Goal: Task Accomplishment & Management: Use online tool/utility

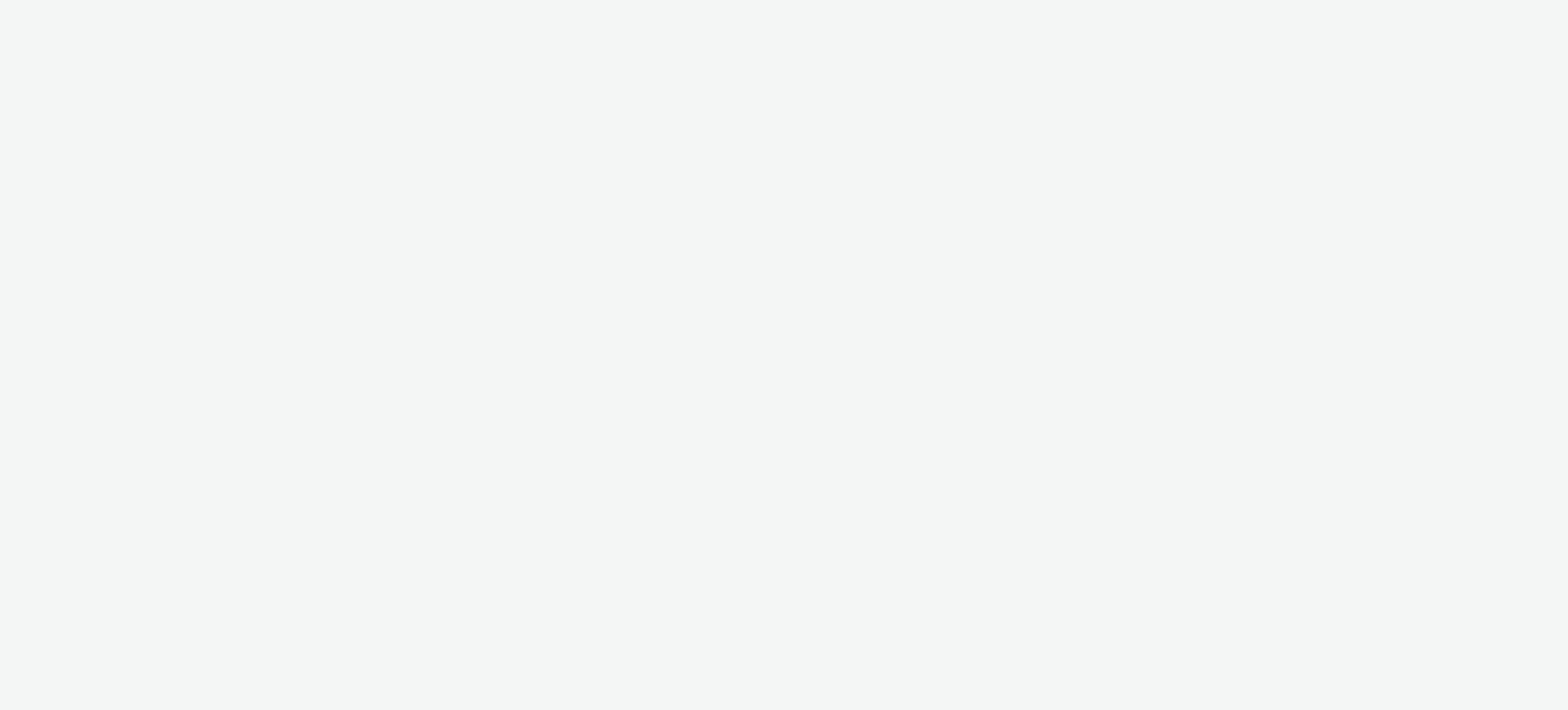
select select "ac009755-aa48-4799-8050-7a339a378eb8"
select select "79162ed7-0017-4339-93b0-3399b708648f"
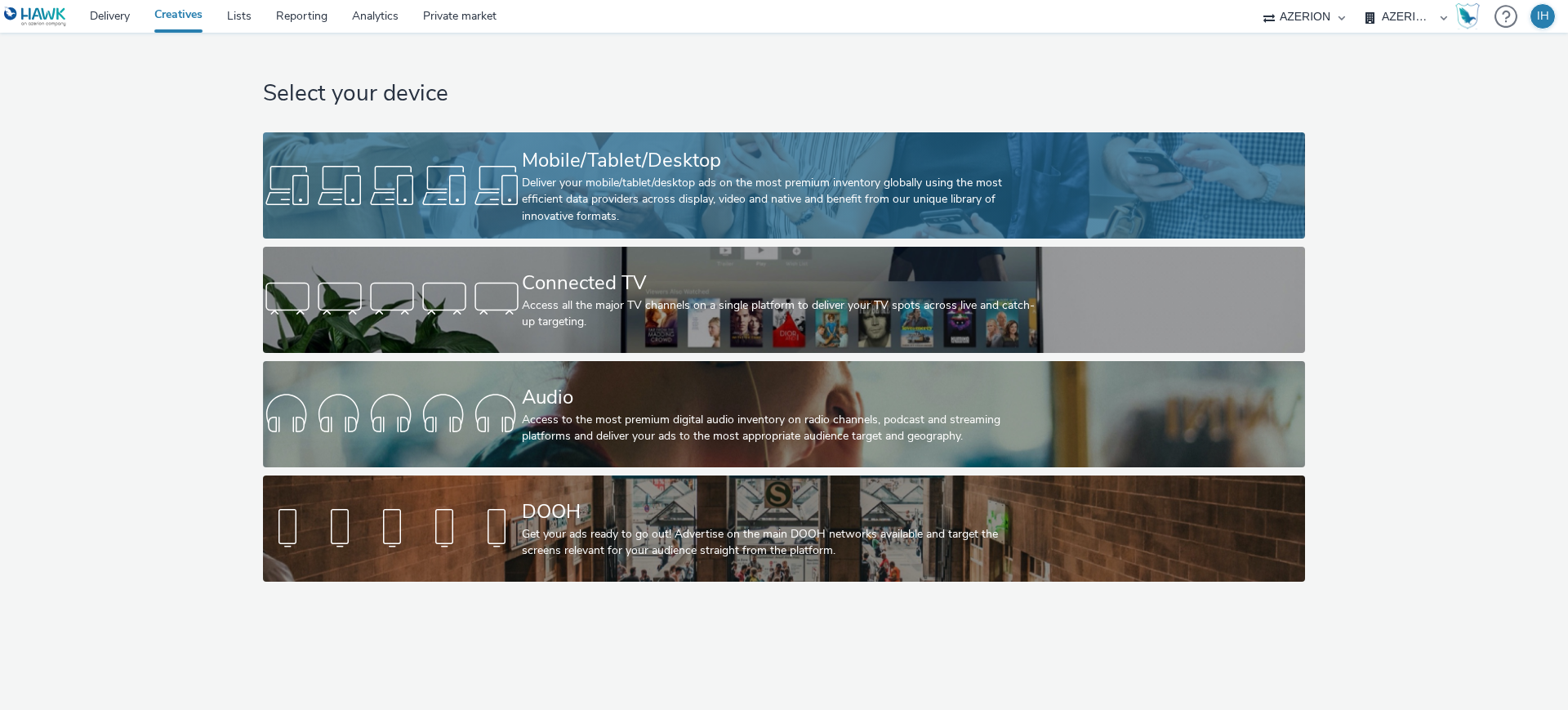
click at [821, 188] on div "Deliver your mobile/tablet/desktop ads on the most premium inventory globally u…" at bounding box center [781, 200] width 518 height 50
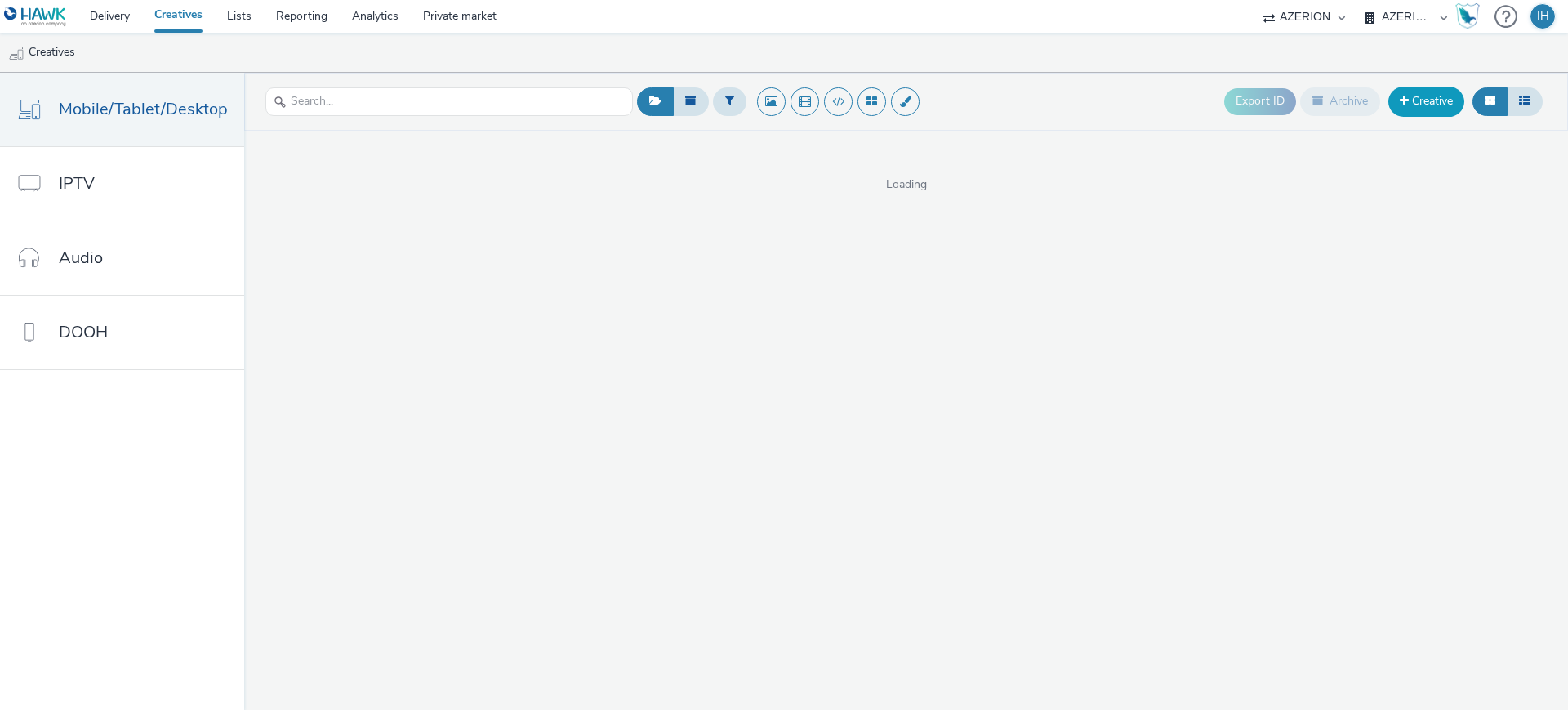
click at [1420, 107] on link "Creative" at bounding box center [1426, 102] width 76 height 29
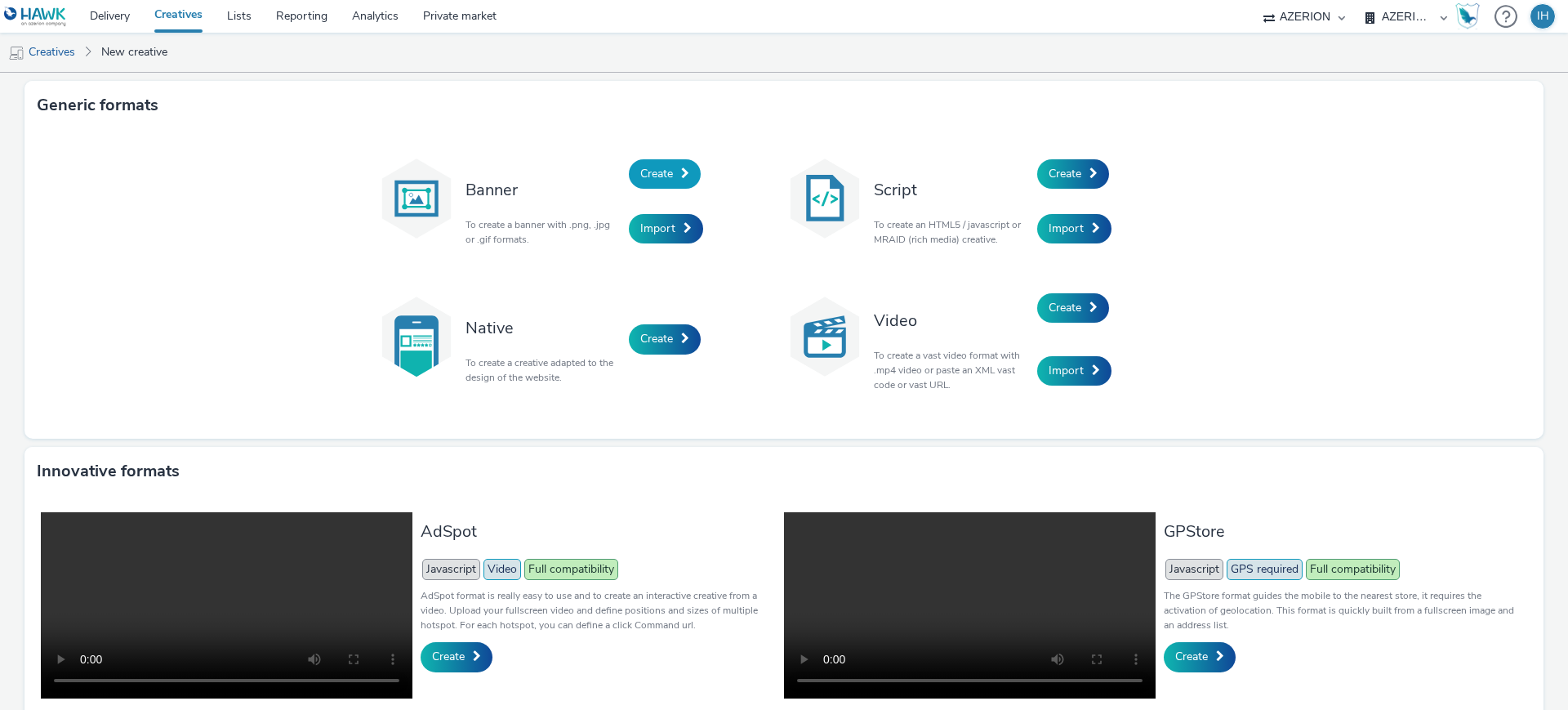
click at [674, 183] on link "Create" at bounding box center [665, 174] width 72 height 29
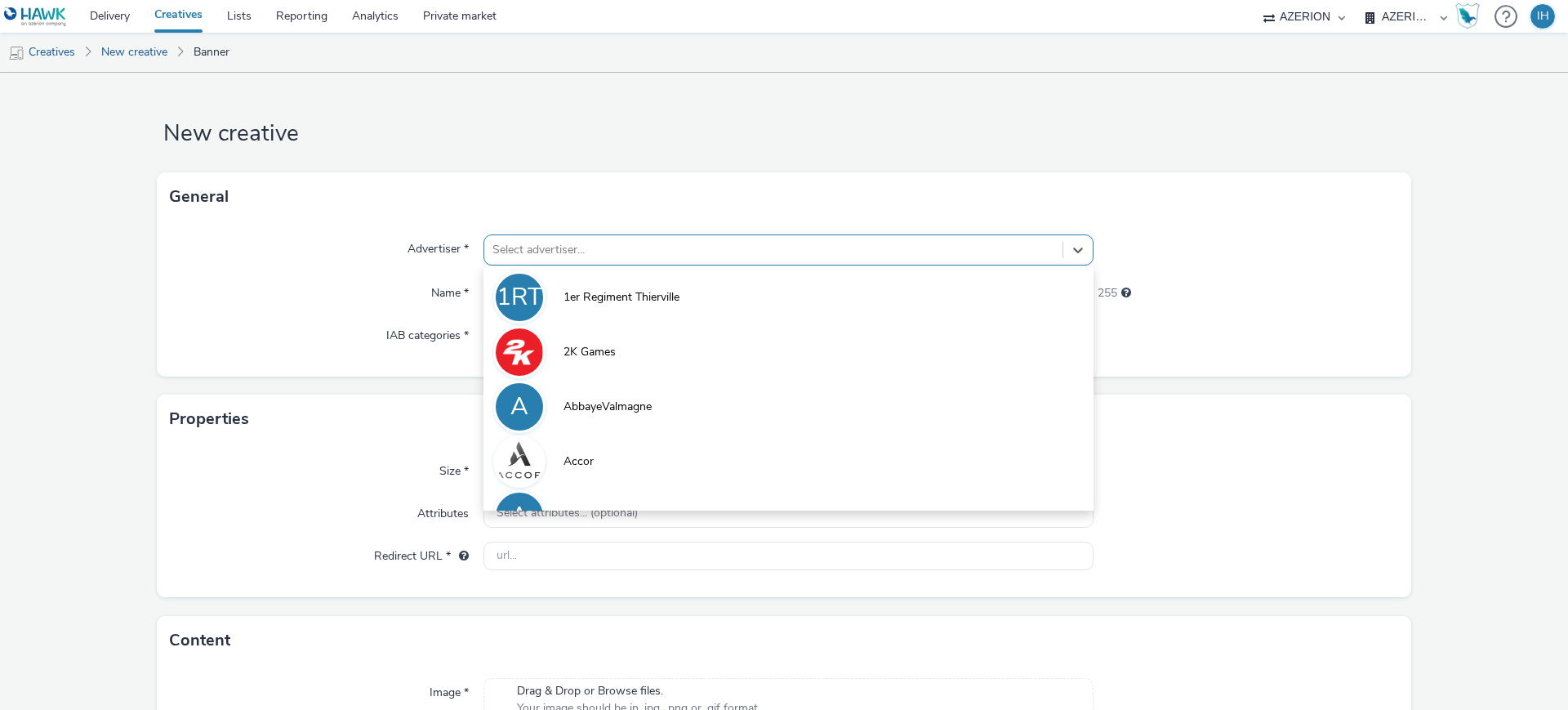
click at [652, 251] on div at bounding box center [773, 250] width 562 height 20
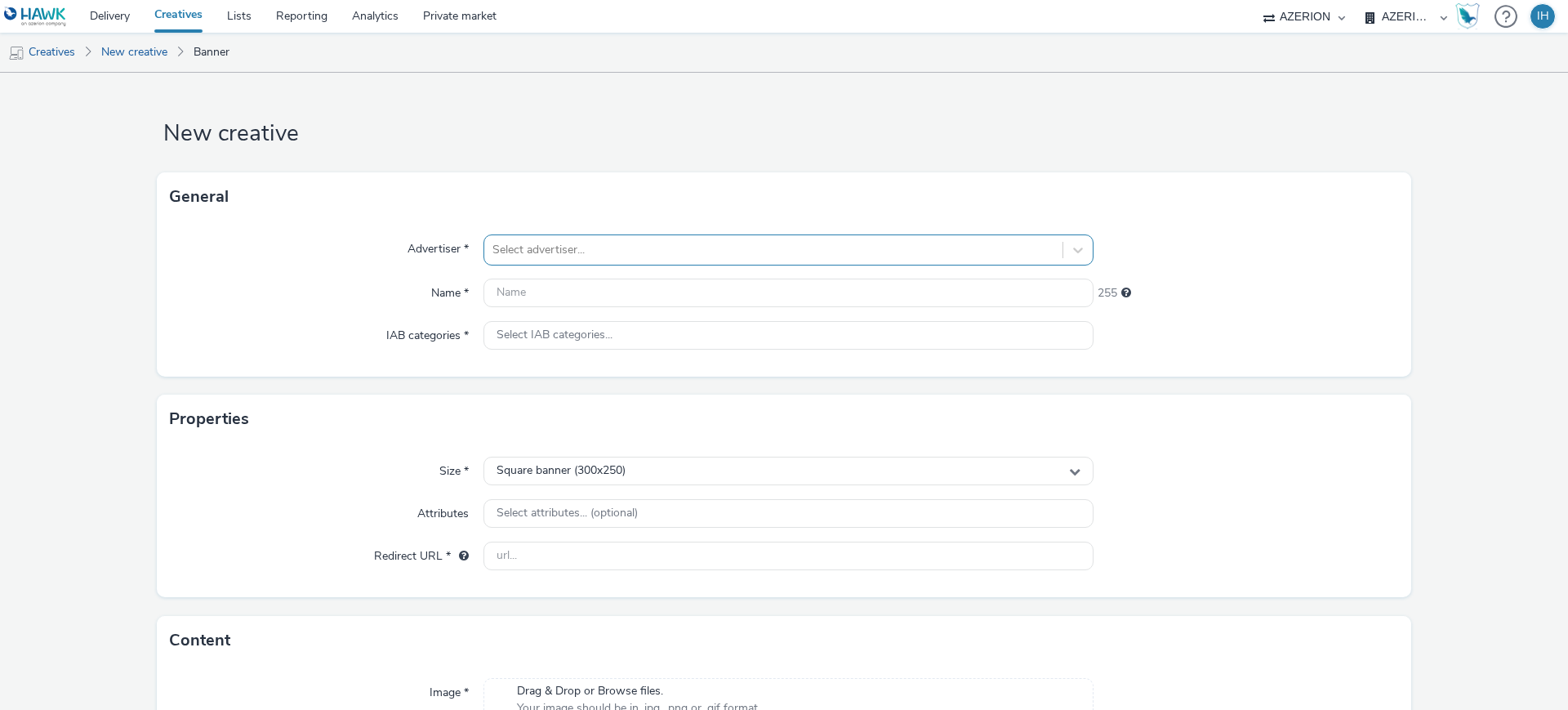
click at [600, 241] on div at bounding box center [773, 250] width 562 height 20
type input "v"
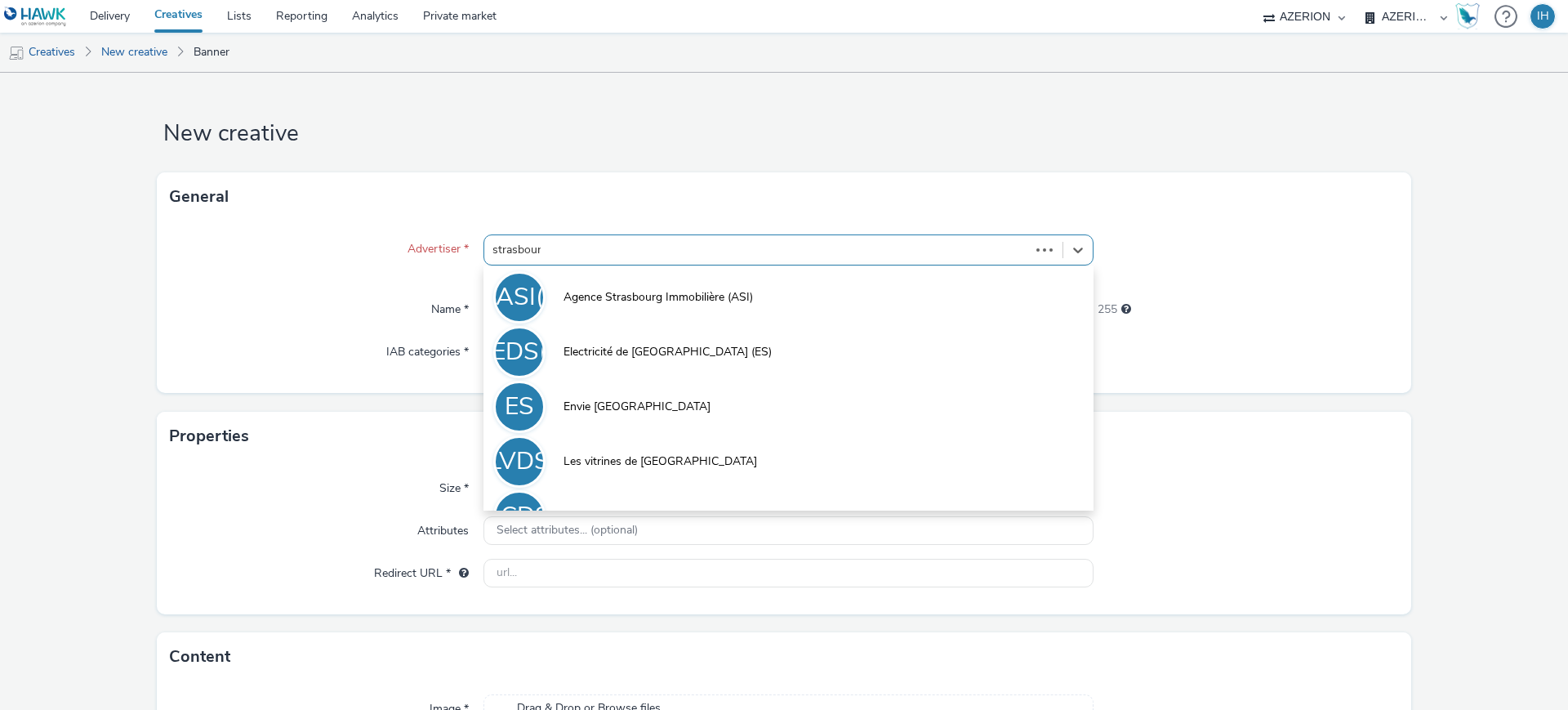
type input "[GEOGRAPHIC_DATA]"
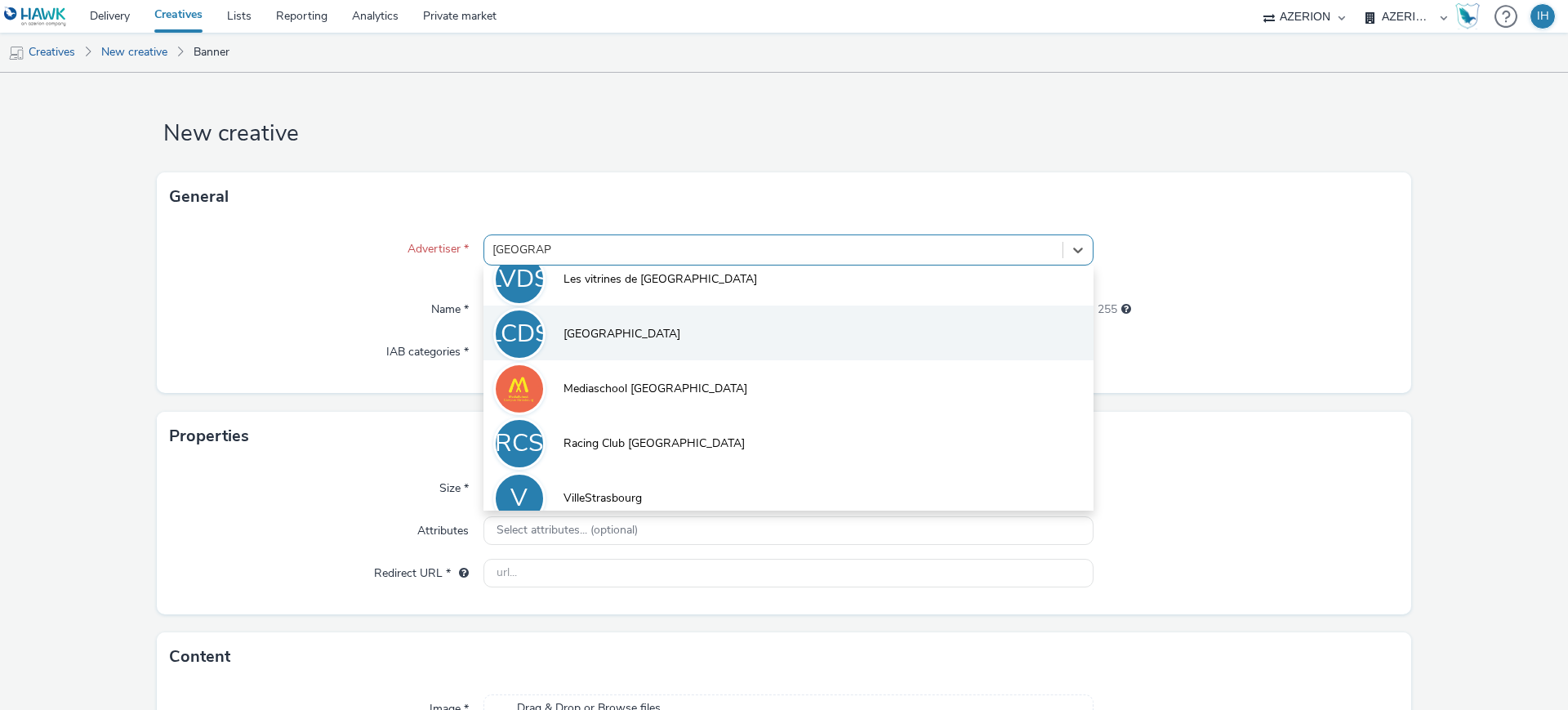
scroll to position [200, 0]
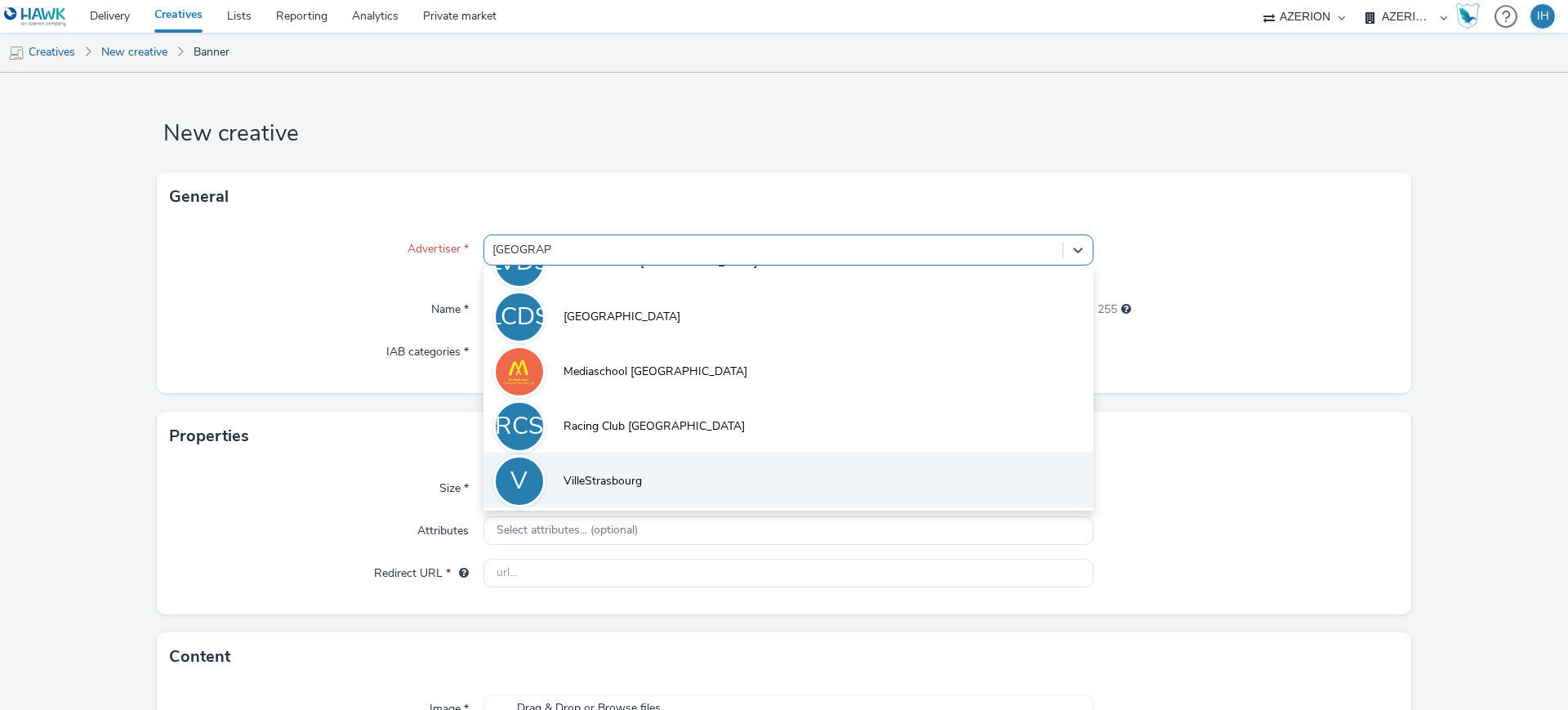
click at [666, 504] on li "V VilleStrasbourg" at bounding box center [789, 480] width 610 height 55
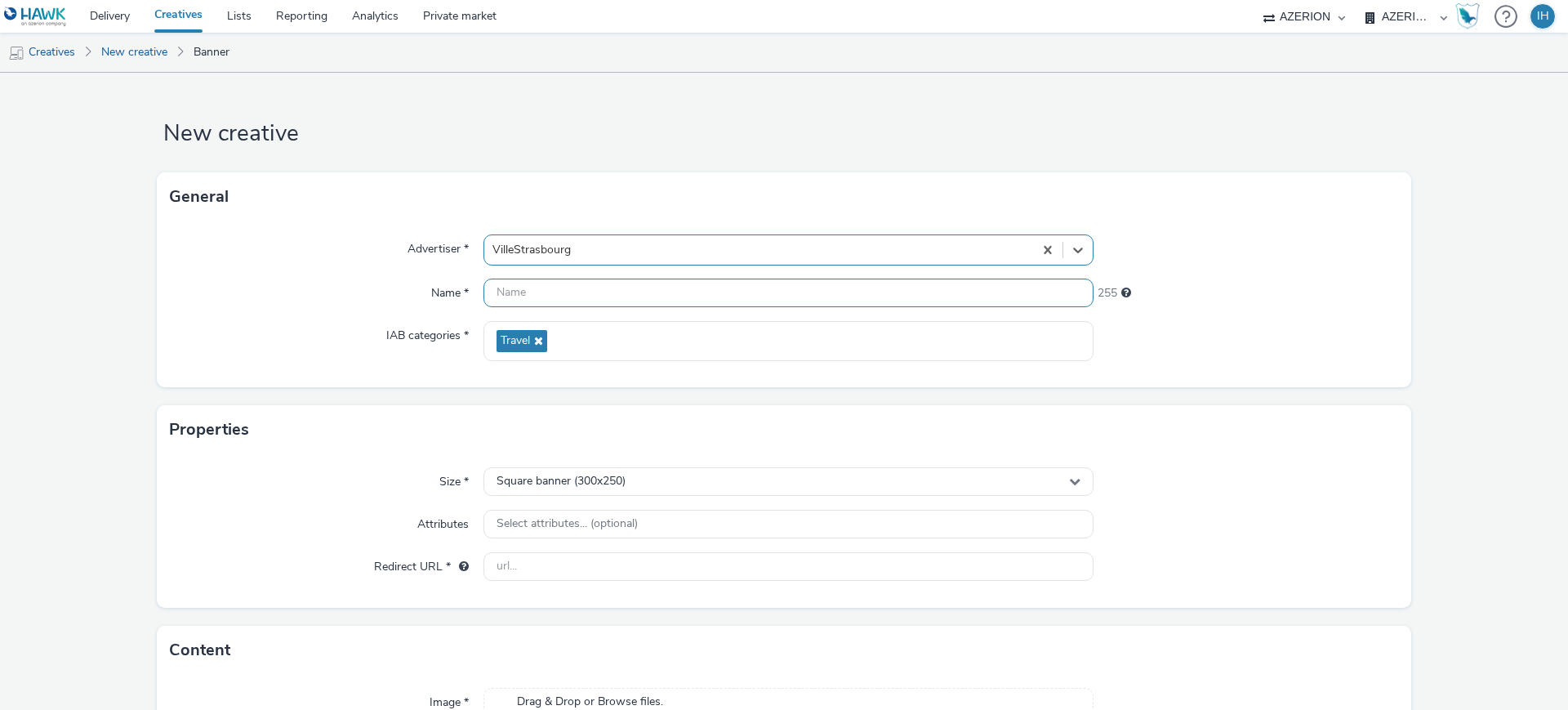
click at [574, 299] on input "text" at bounding box center [789, 292] width 610 height 28
paste input "FR_Mediarun_VilledeStrasbourg_"
click at [757, 295] on input "FR_Mediarun_VilledeStrasbourg_" at bounding box center [789, 292] width 610 height 28
type input "FR_Mediarun_VilledeStrasbourg_MPU"
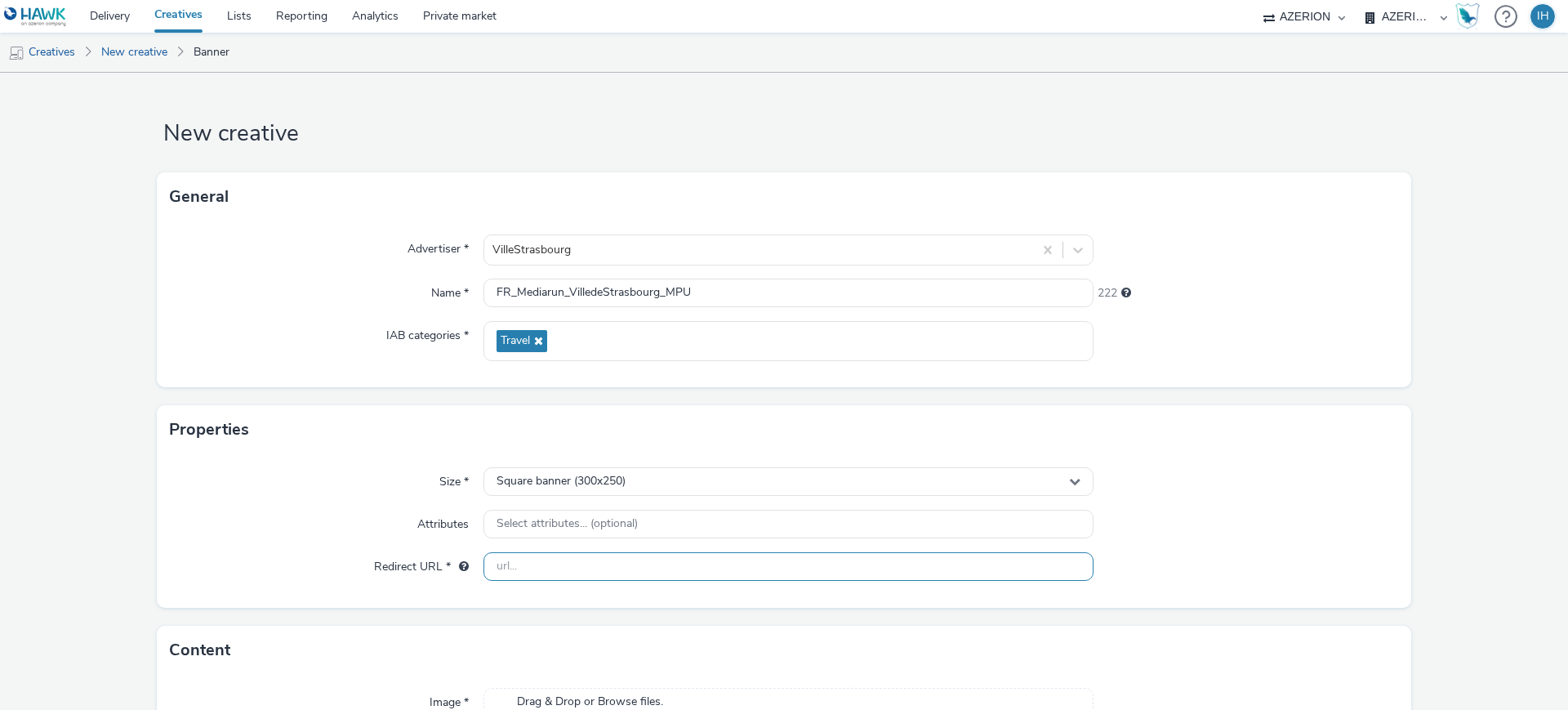
click at [609, 569] on input "text" at bounding box center [789, 566] width 610 height 28
paste input "[URL][DOMAIN_NAME]"
type input "[URL][DOMAIN_NAME]"
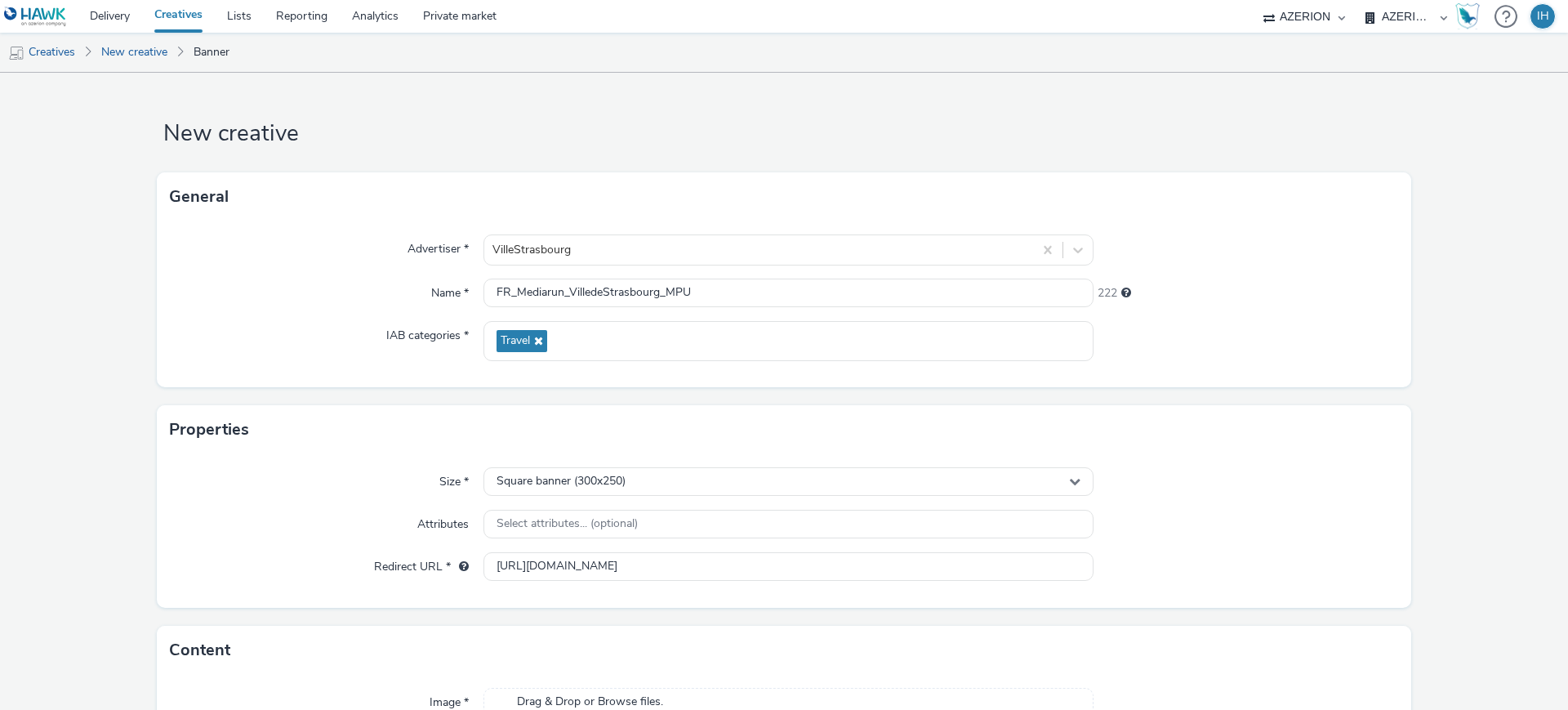
click at [1463, 443] on form "New creative General Advertiser * VilleStrasbourg Name * FR_Mediarun_VilledeStr…" at bounding box center [784, 466] width 1568 height 789
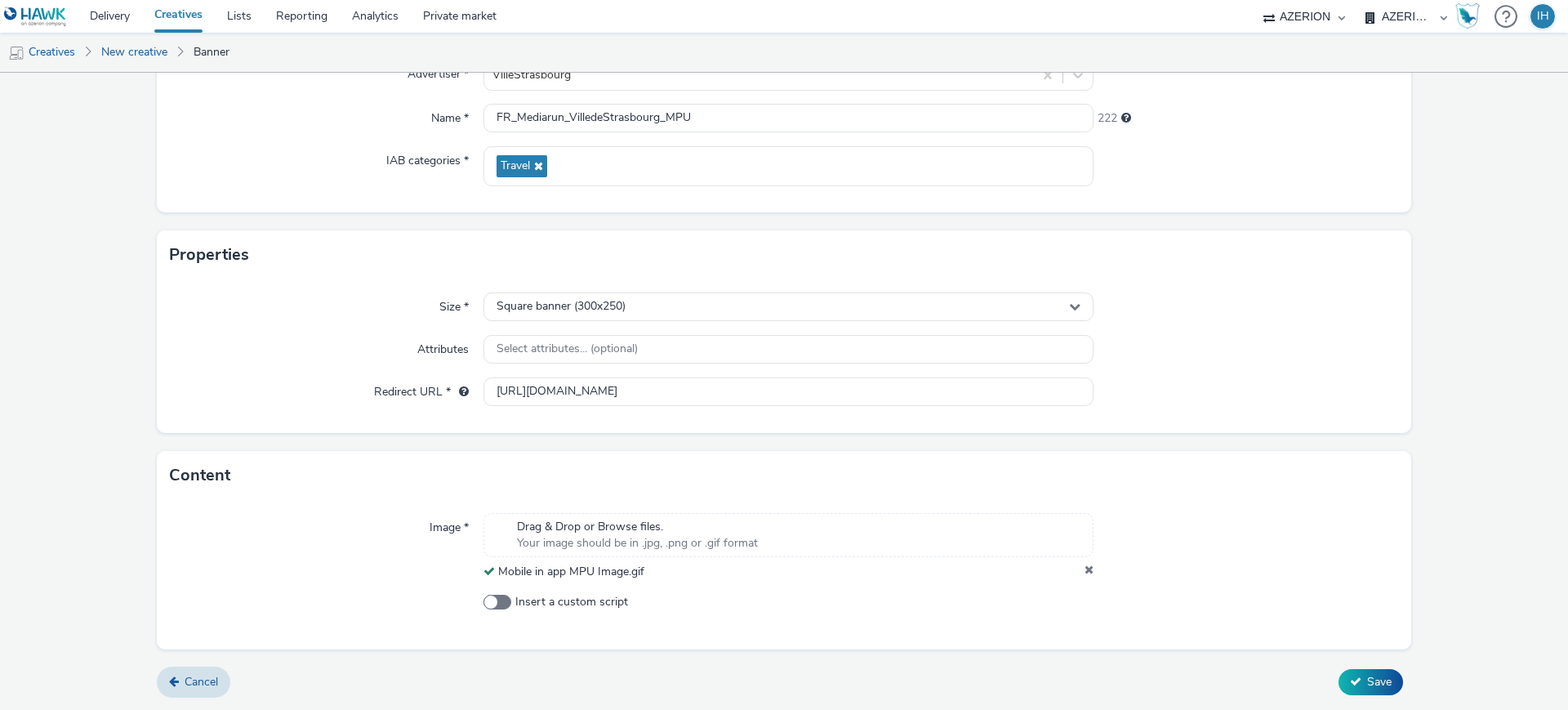
scroll to position [175, 0]
click at [1350, 687] on icon at bounding box center [1356, 682] width 12 height 12
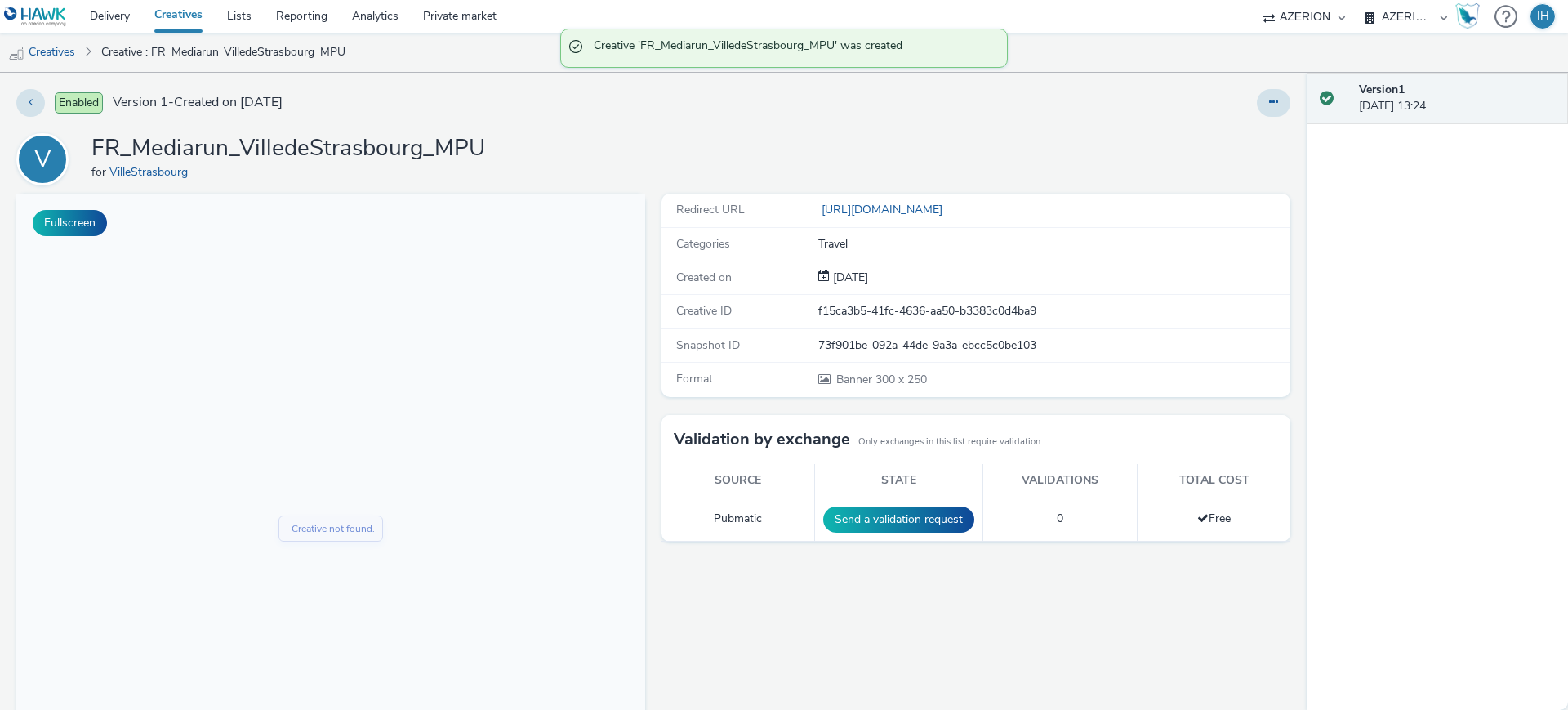
click at [271, 155] on h1 "FR_Mediarun_VilledeStrasbourg_MPU" at bounding box center [288, 149] width 394 height 31
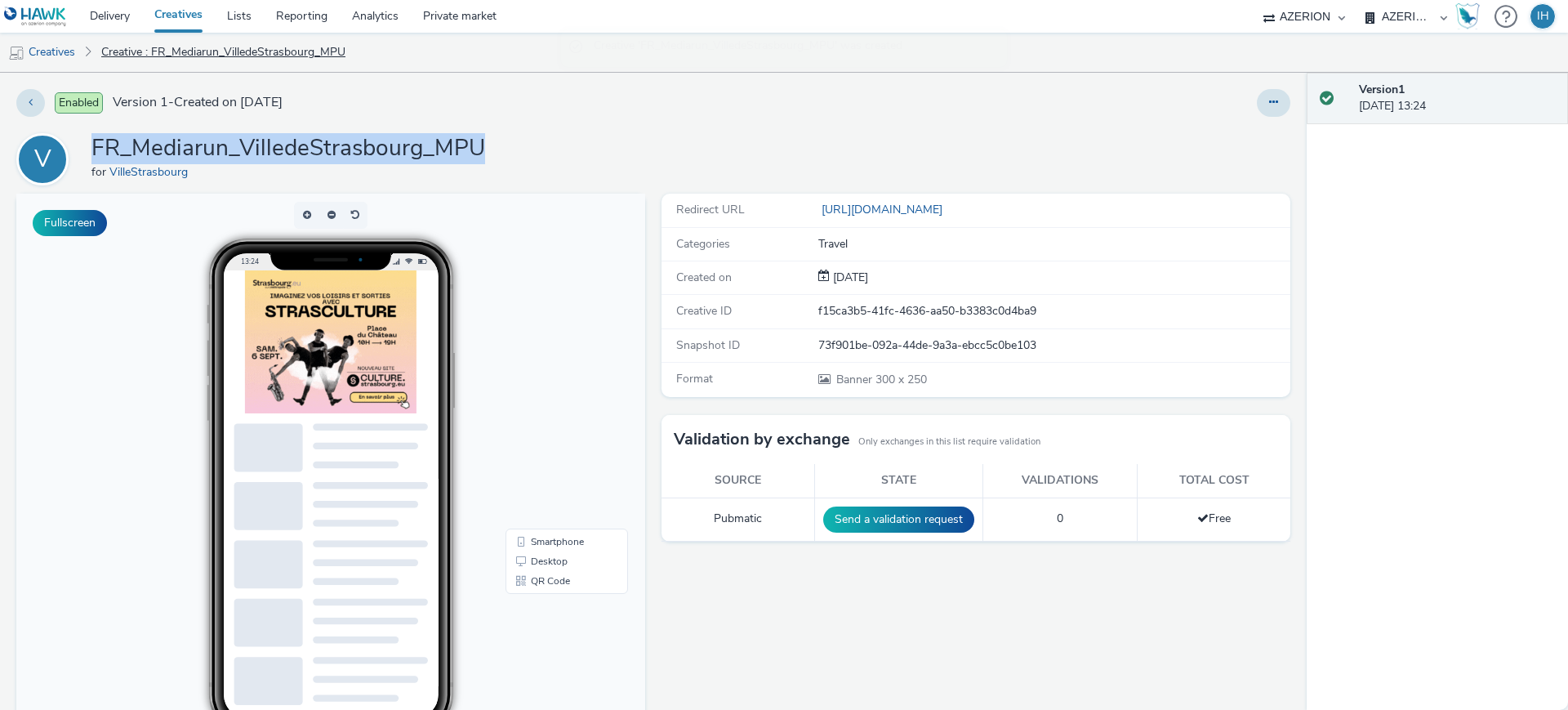
copy h1 "FR_Mediarun_VilledeStrasbourg_MPU"
click at [82, 43] on link "Creatives" at bounding box center [41, 52] width 83 height 39
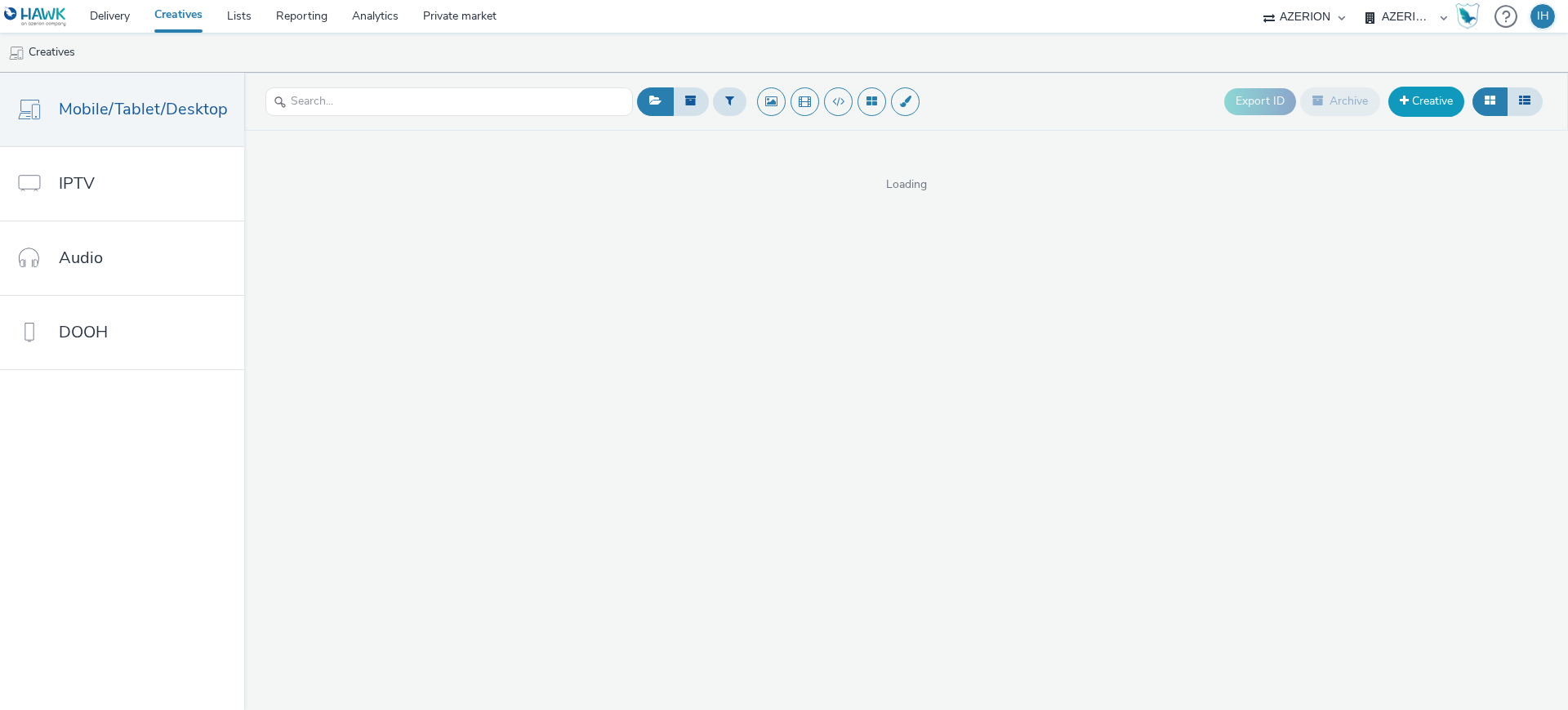
click at [1445, 103] on link "Creative" at bounding box center [1426, 102] width 76 height 29
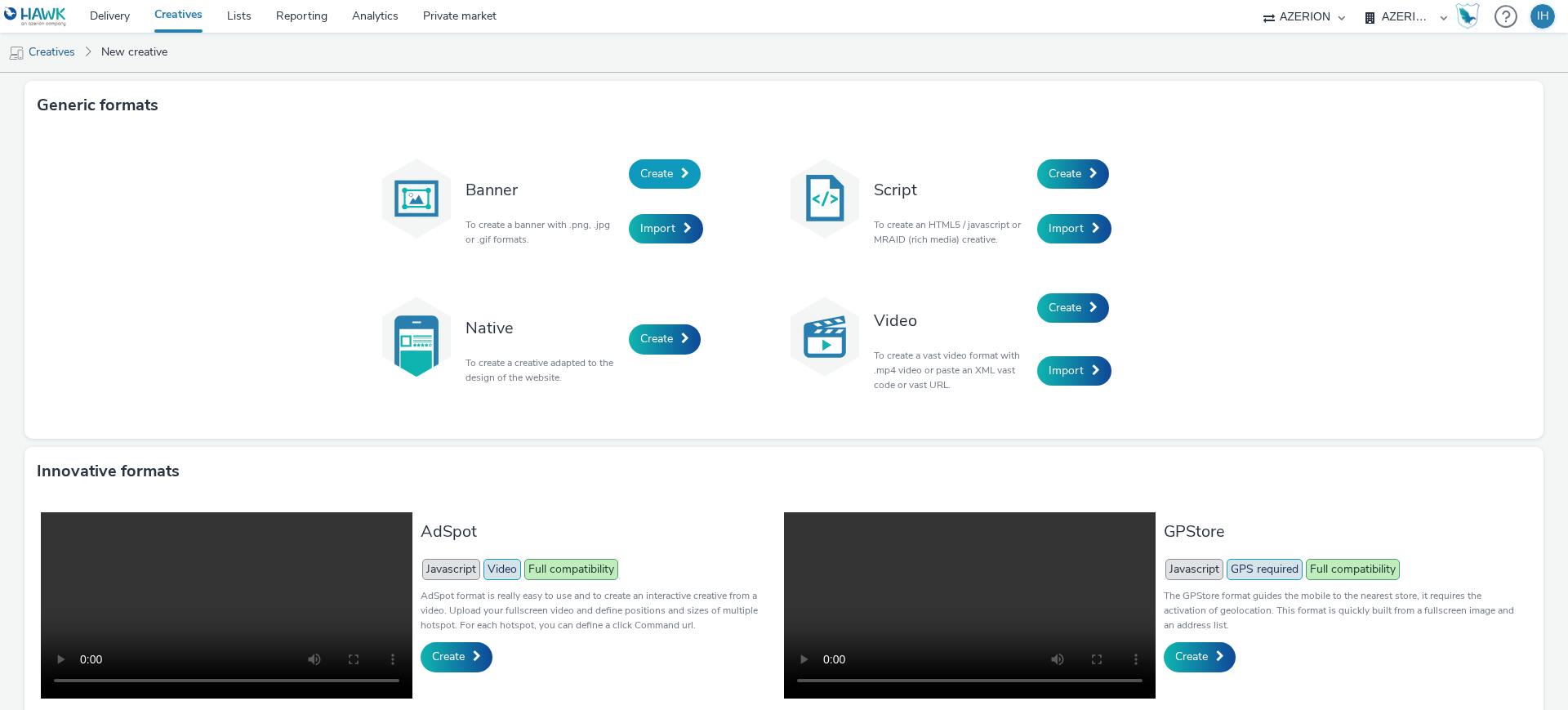
click at [657, 169] on span "Create" at bounding box center [656, 174] width 32 height 16
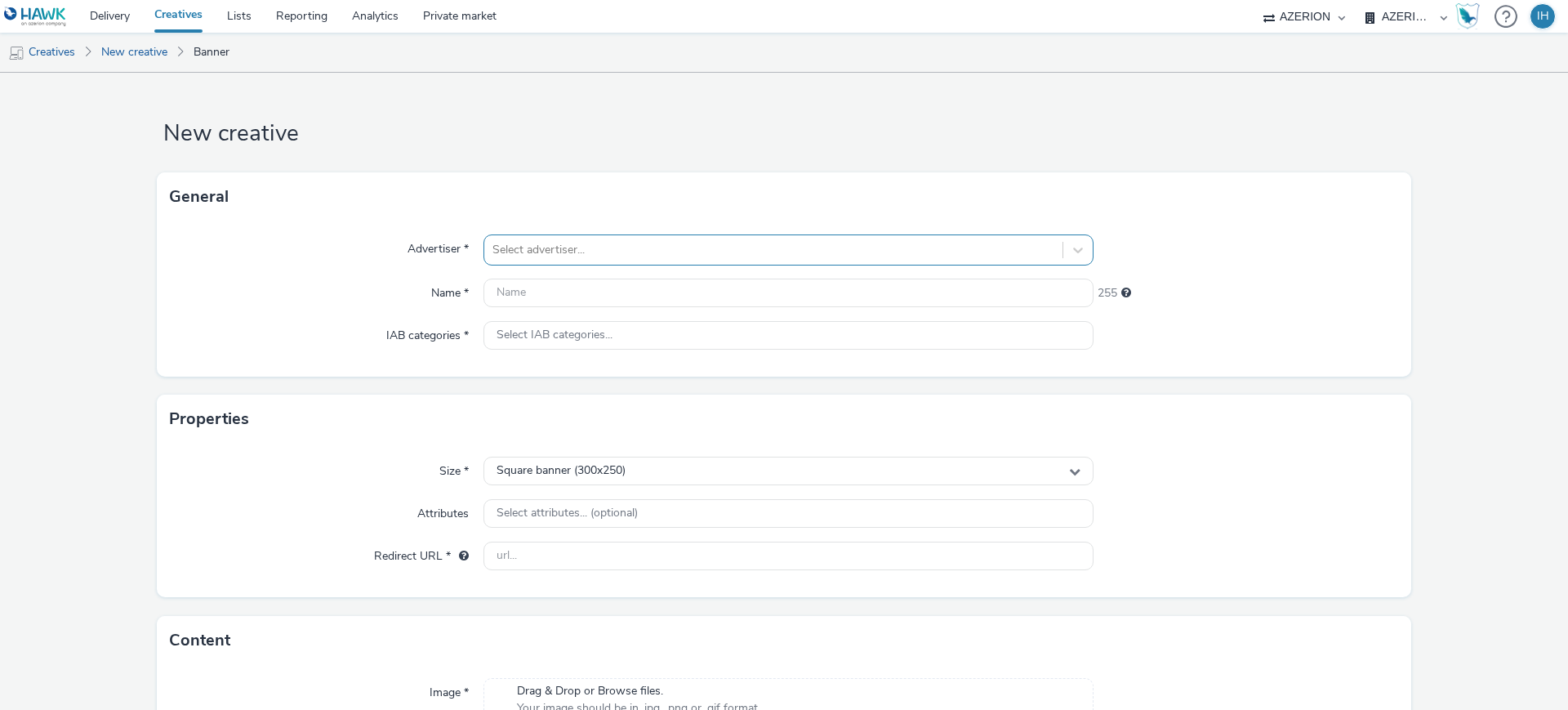
click at [697, 260] on div "Select advertiser..." at bounding box center [772, 249] width 578 height 26
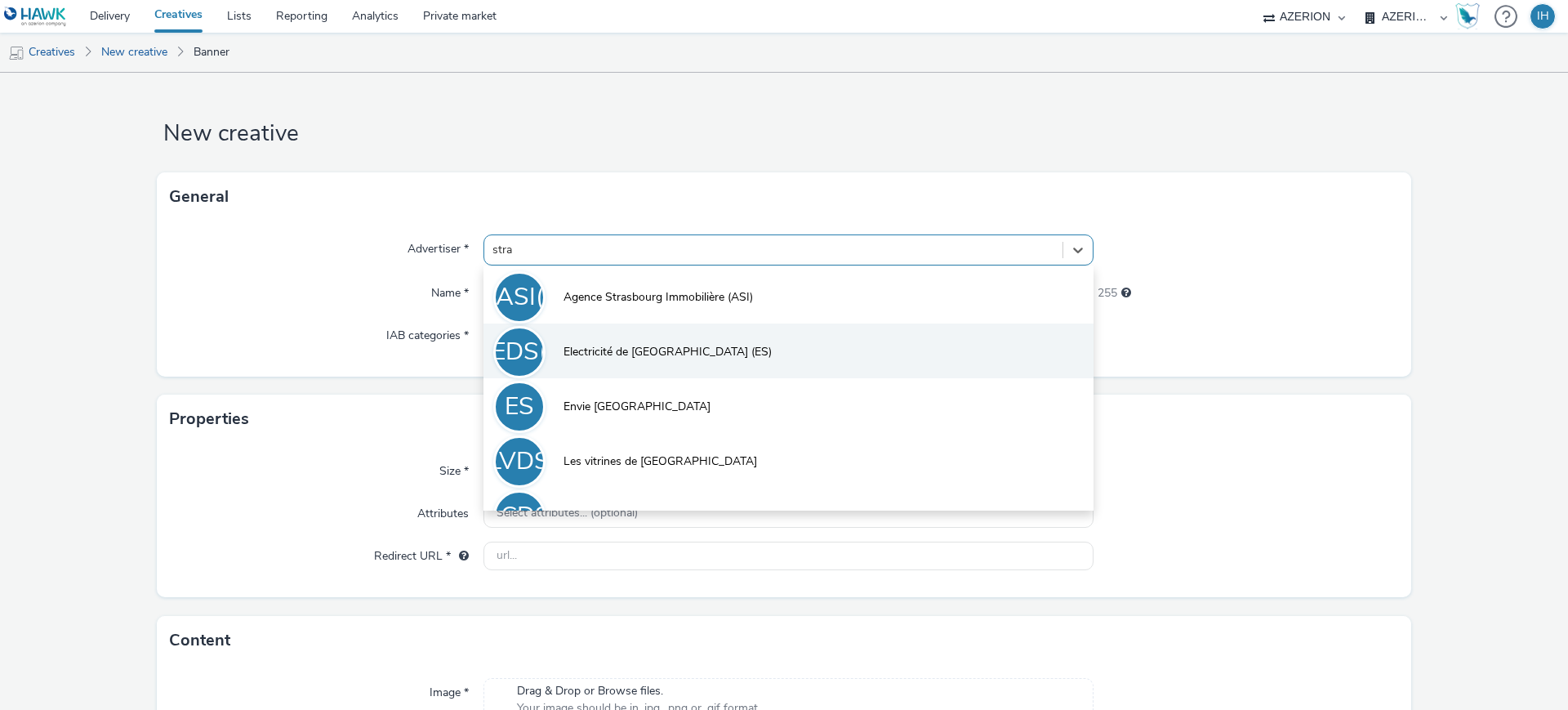
type input "stras"
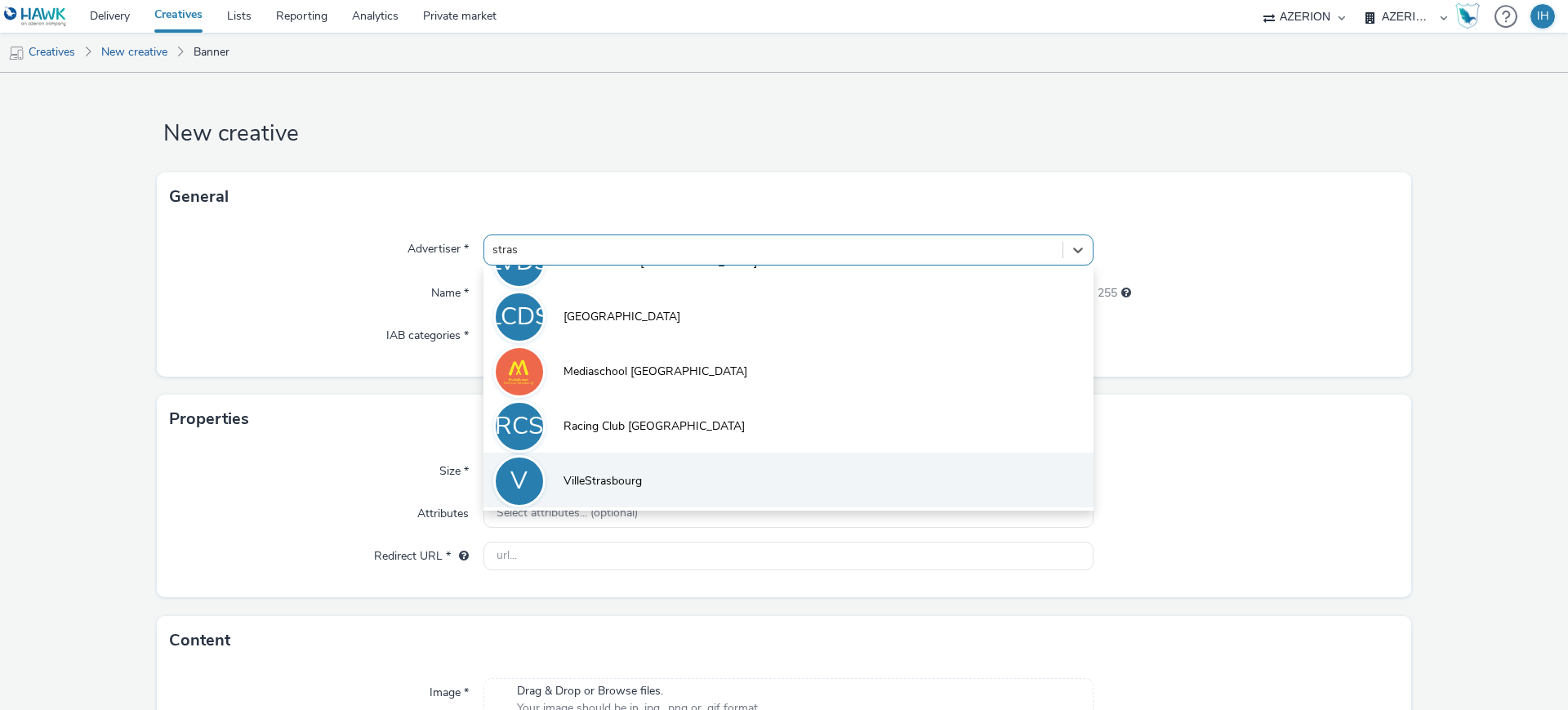
click at [651, 499] on li "V VilleStrasbourg" at bounding box center [789, 480] width 610 height 55
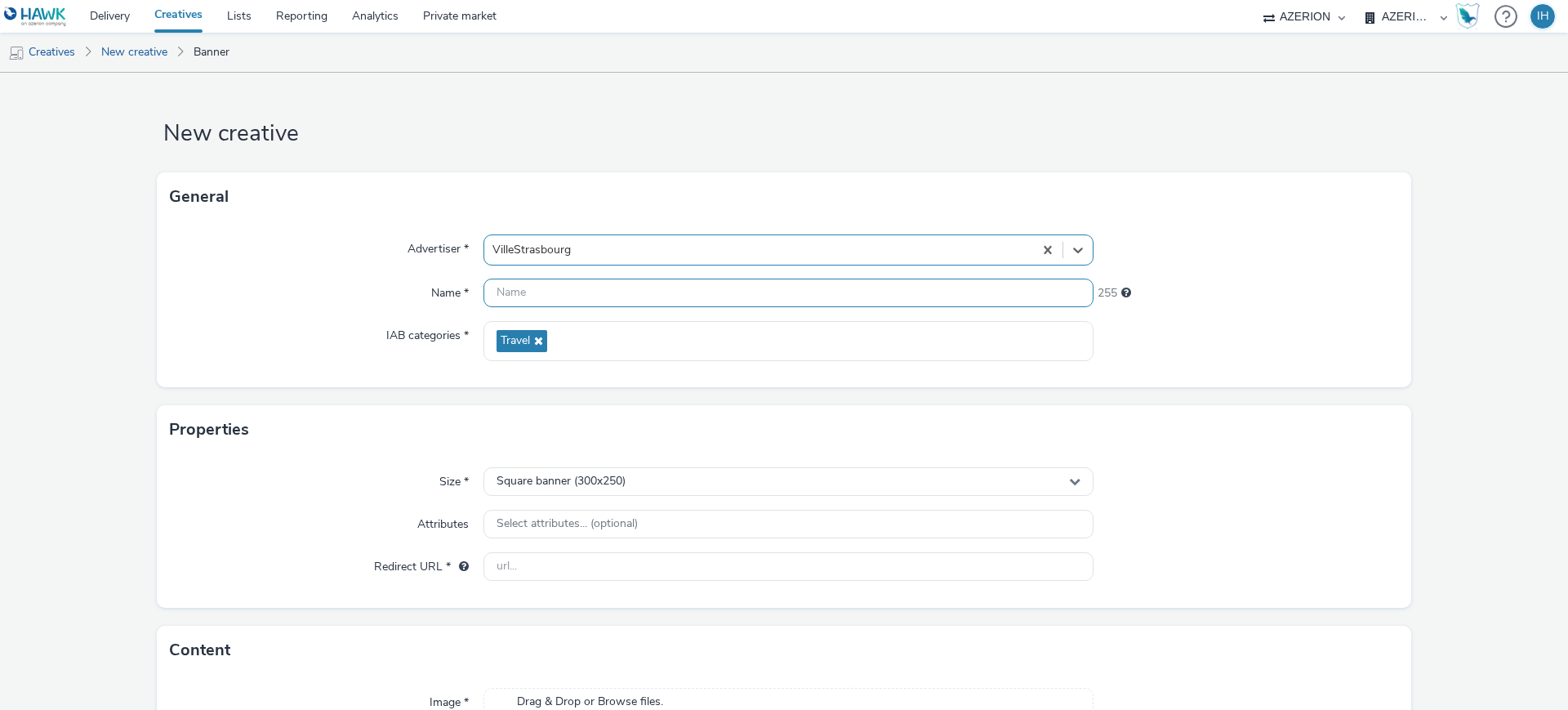
click at [618, 293] on input "text" at bounding box center [789, 292] width 610 height 28
paste input "FR_Mediarun_VilledeStrasbourg_MPU"
type input "FR_Mediarun_VilledeStrasbourg_Interstitial"
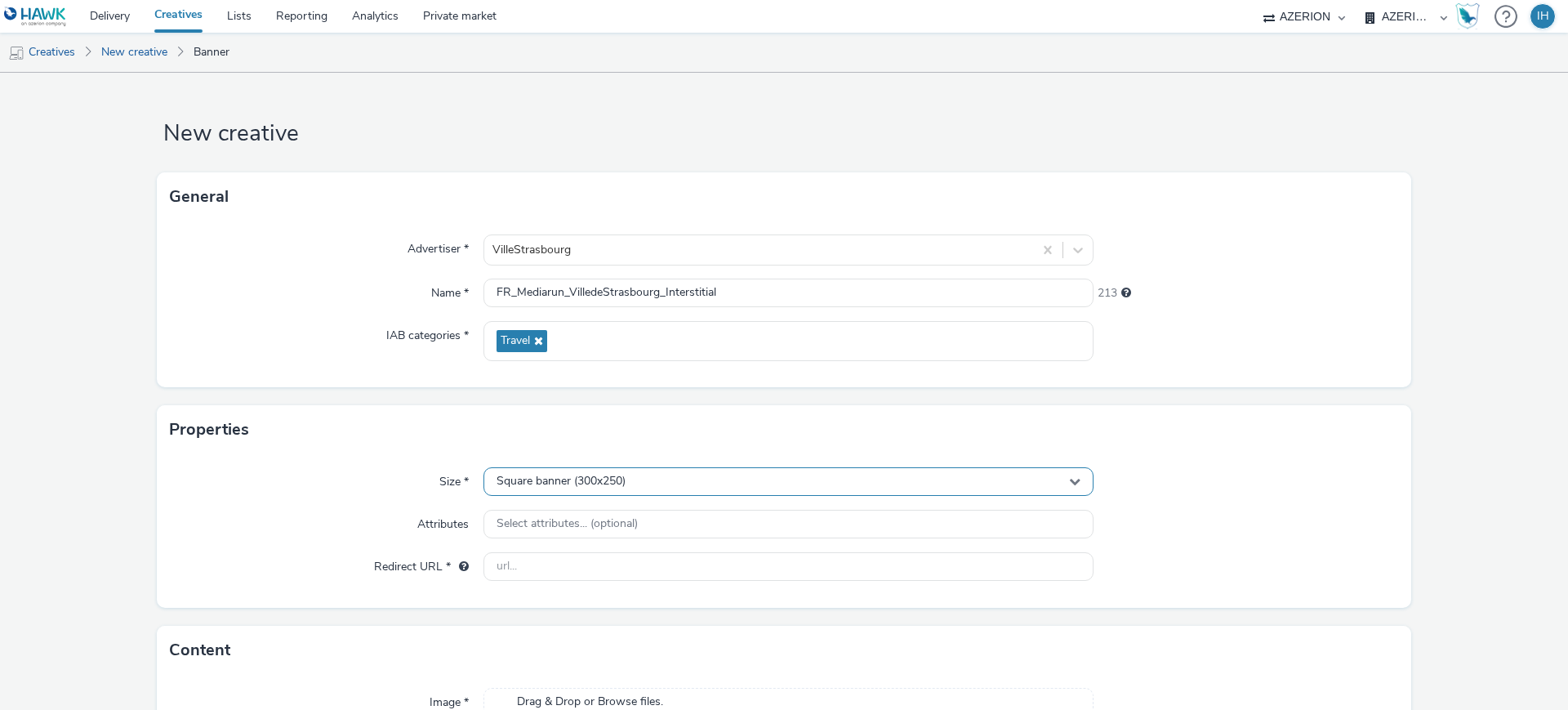
click at [730, 494] on div "Square banner (300x250)" at bounding box center [789, 481] width 610 height 28
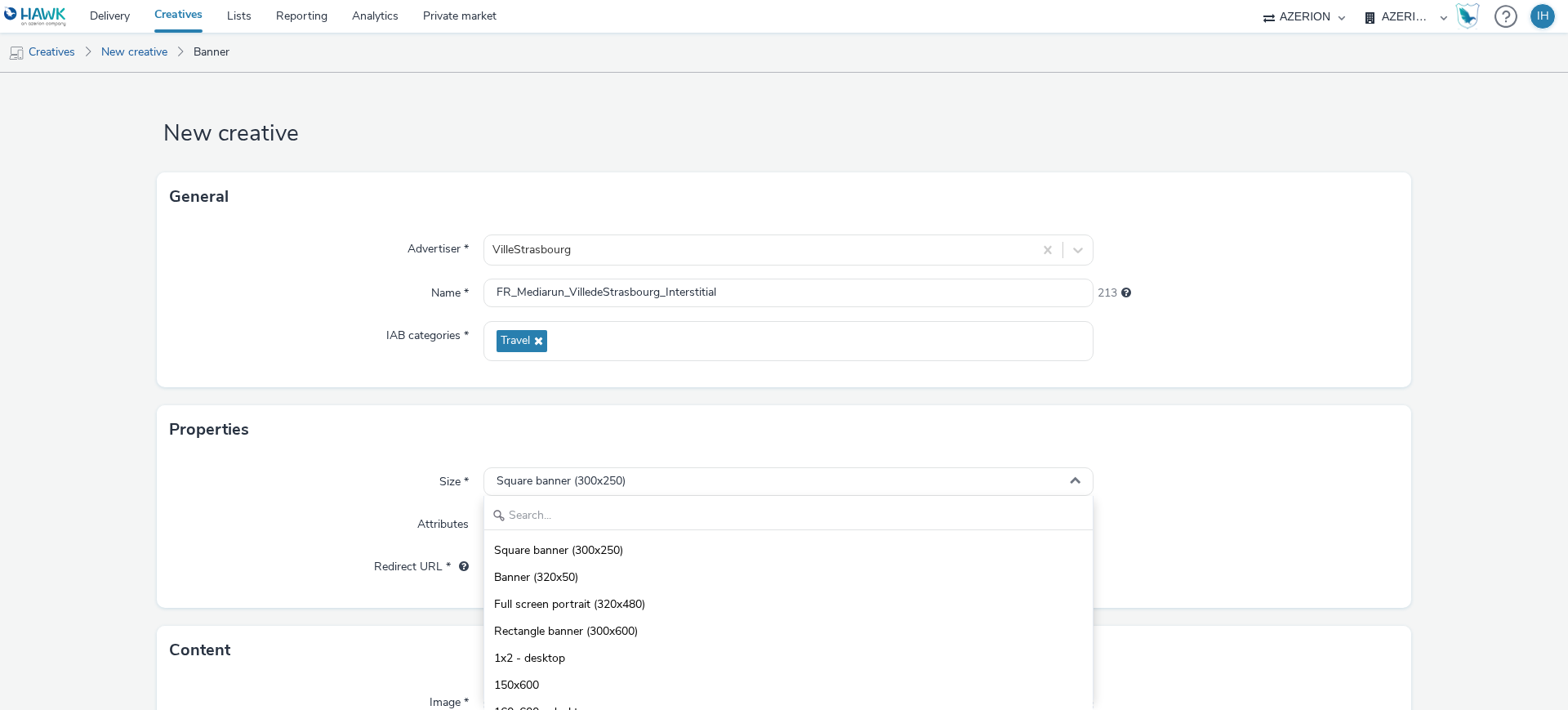
click at [674, 532] on div "Square banner (300x250) Banner (320x50) Full screen portrait (320x480) Rectangl…" at bounding box center [789, 598] width 610 height 204
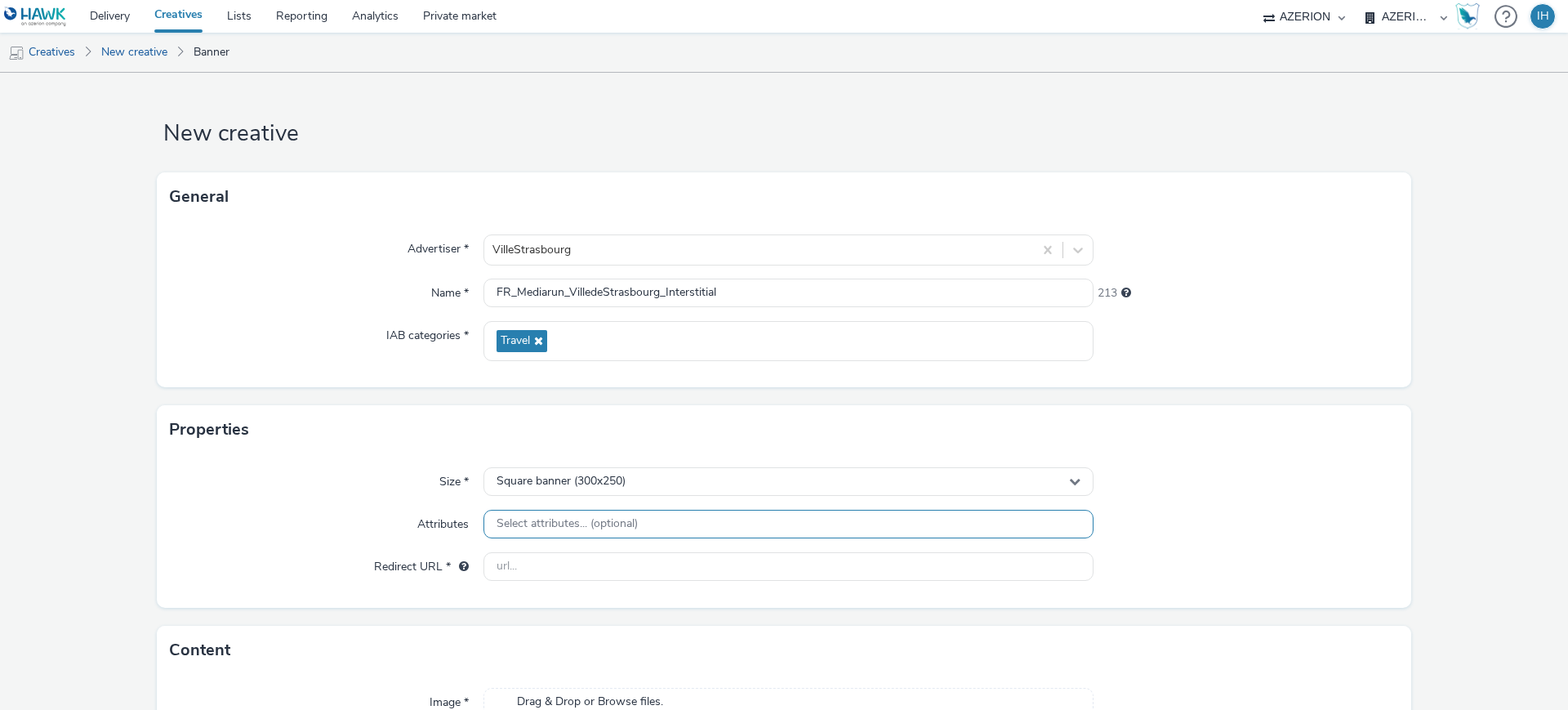
click at [672, 523] on div "Select attributes... (optional)" at bounding box center [789, 523] width 610 height 28
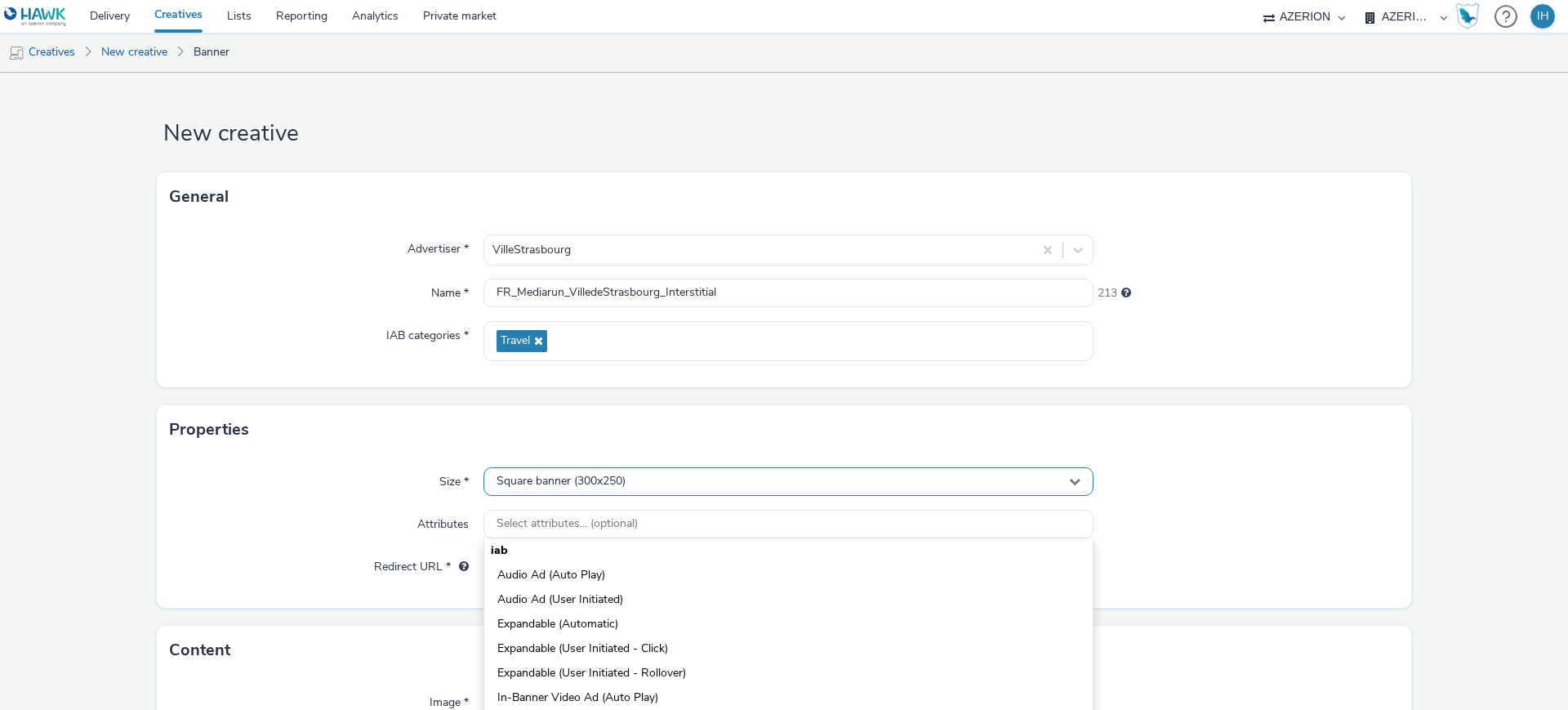
click at [631, 478] on div "Square banner (300x250)" at bounding box center [789, 481] width 610 height 28
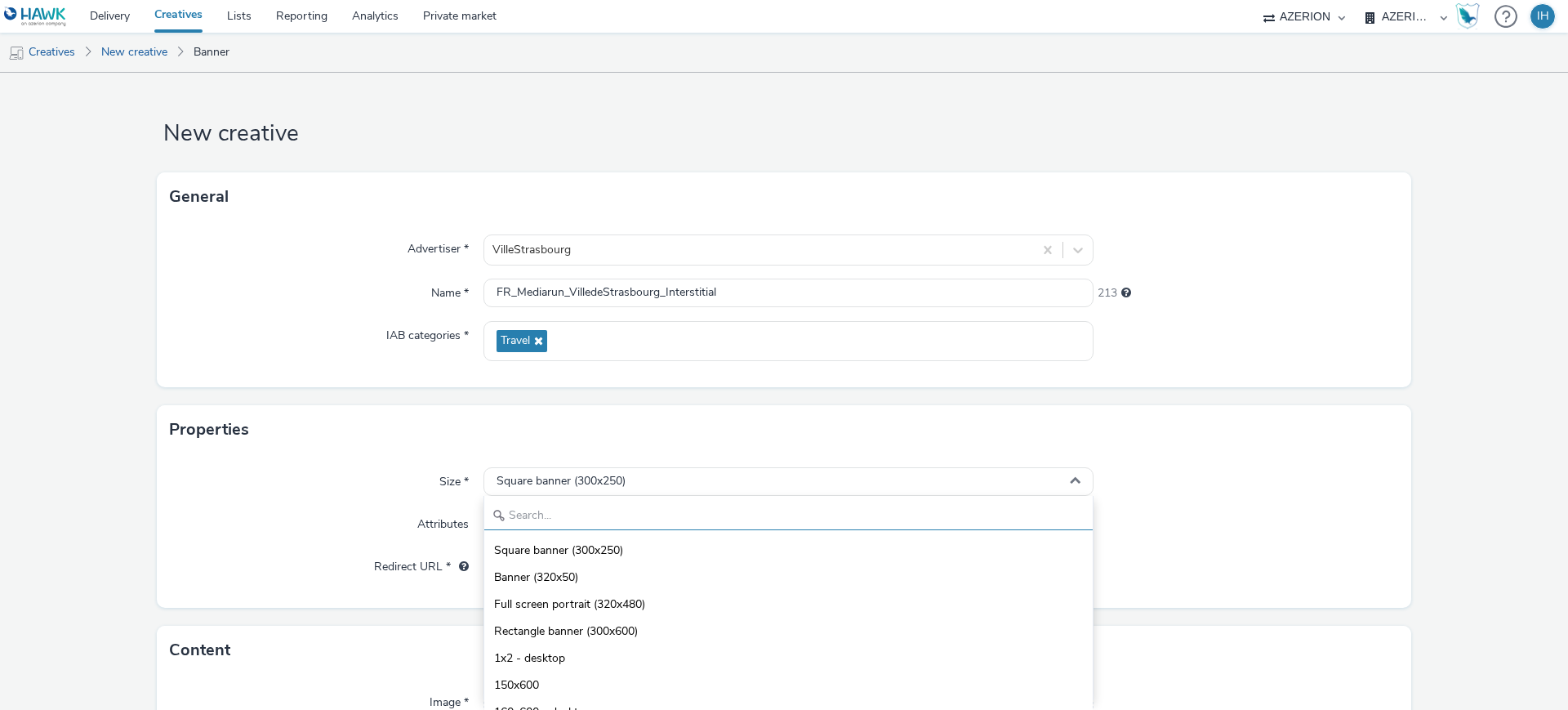
click at [571, 510] on input "text" at bounding box center [788, 515] width 608 height 28
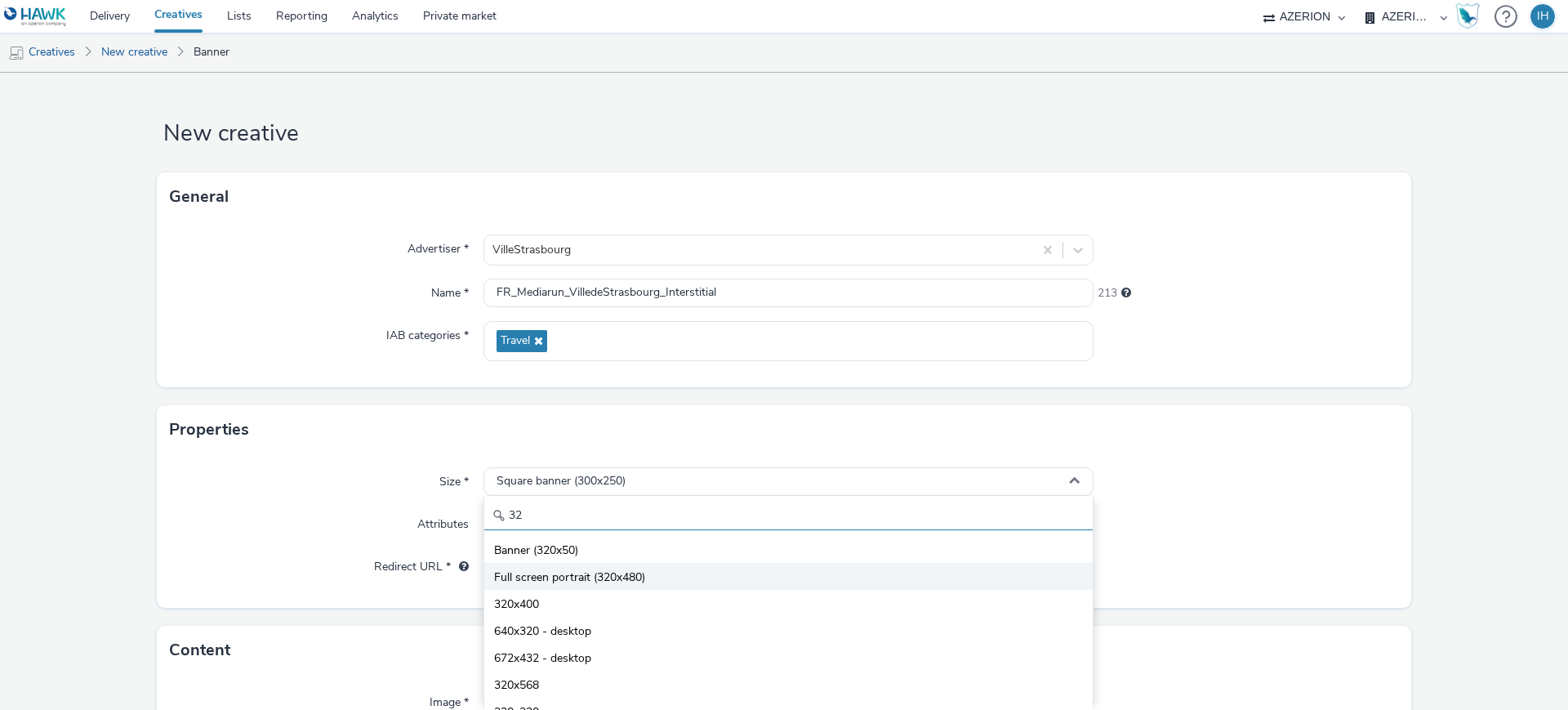
type input "32"
click at [606, 577] on span "Full screen portrait (320x480)" at bounding box center [569, 577] width 152 height 17
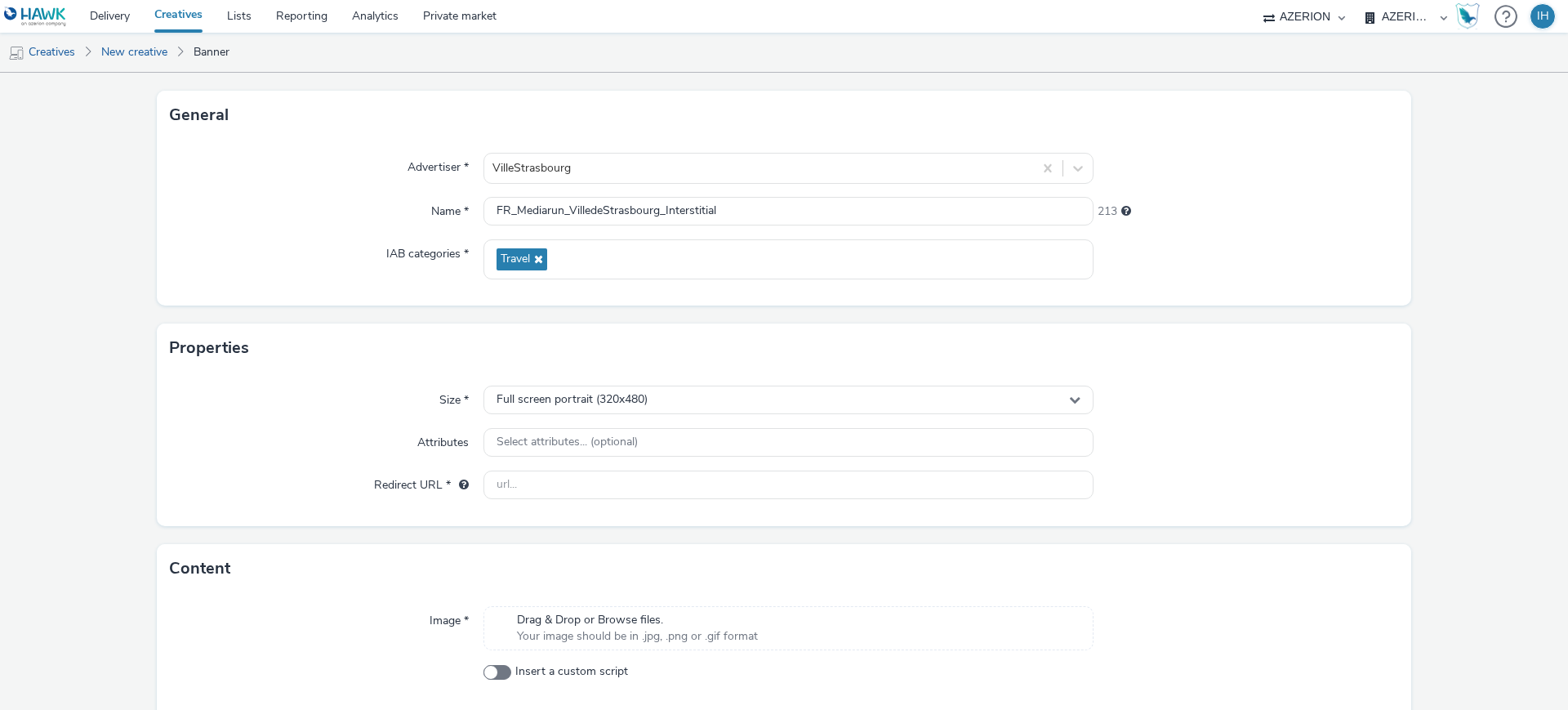
scroll to position [152, 0]
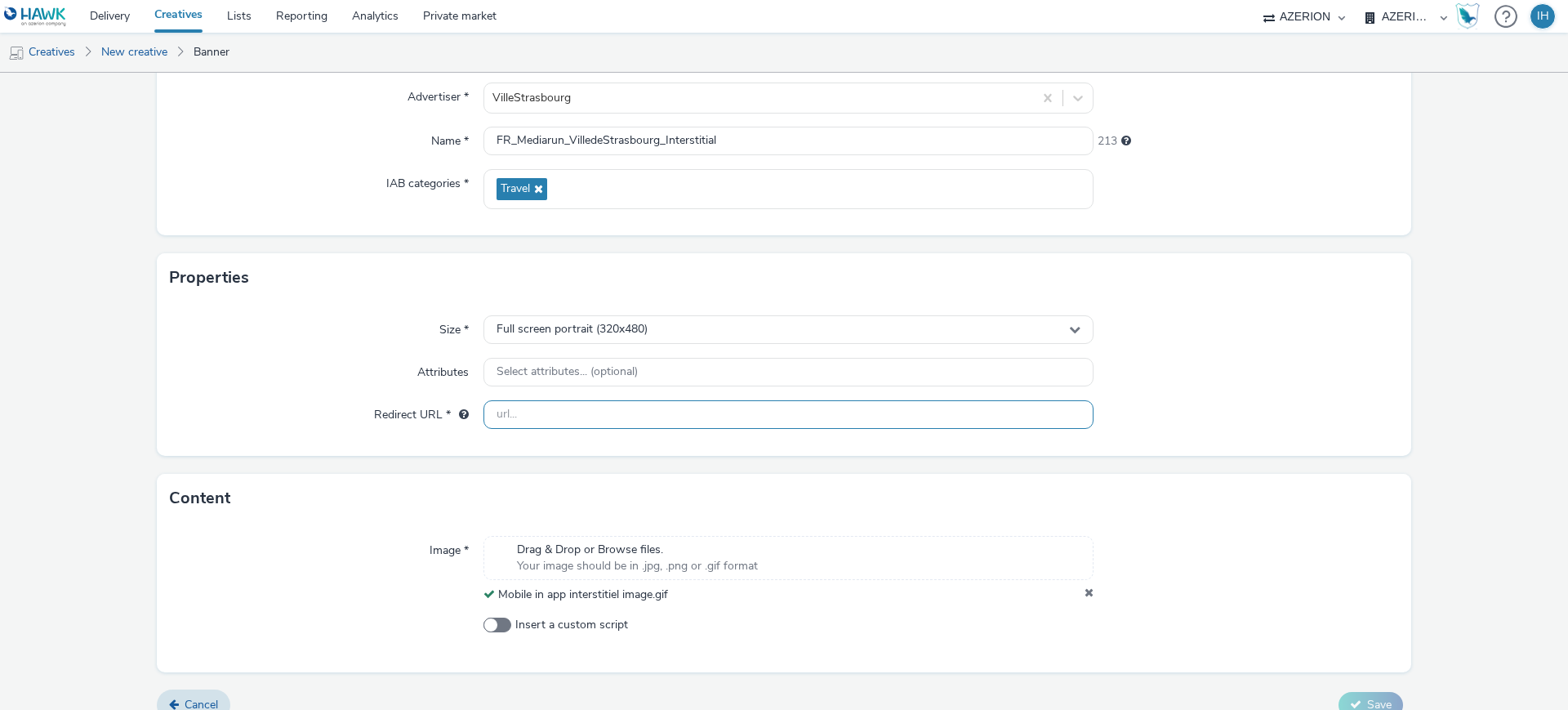
click at [786, 419] on input "text" at bounding box center [789, 414] width 610 height 28
paste input "[URL][DOMAIN_NAME]"
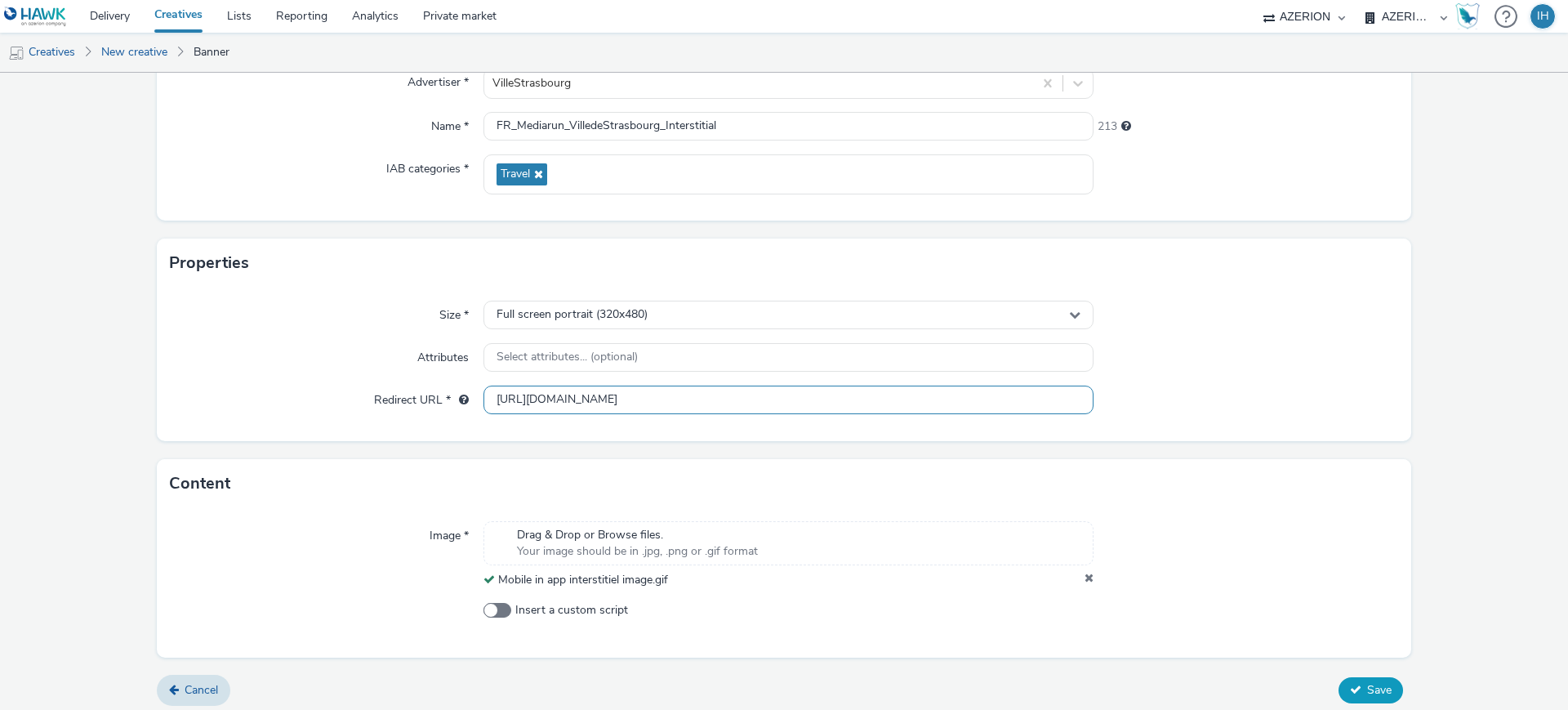
scroll to position [175, 0]
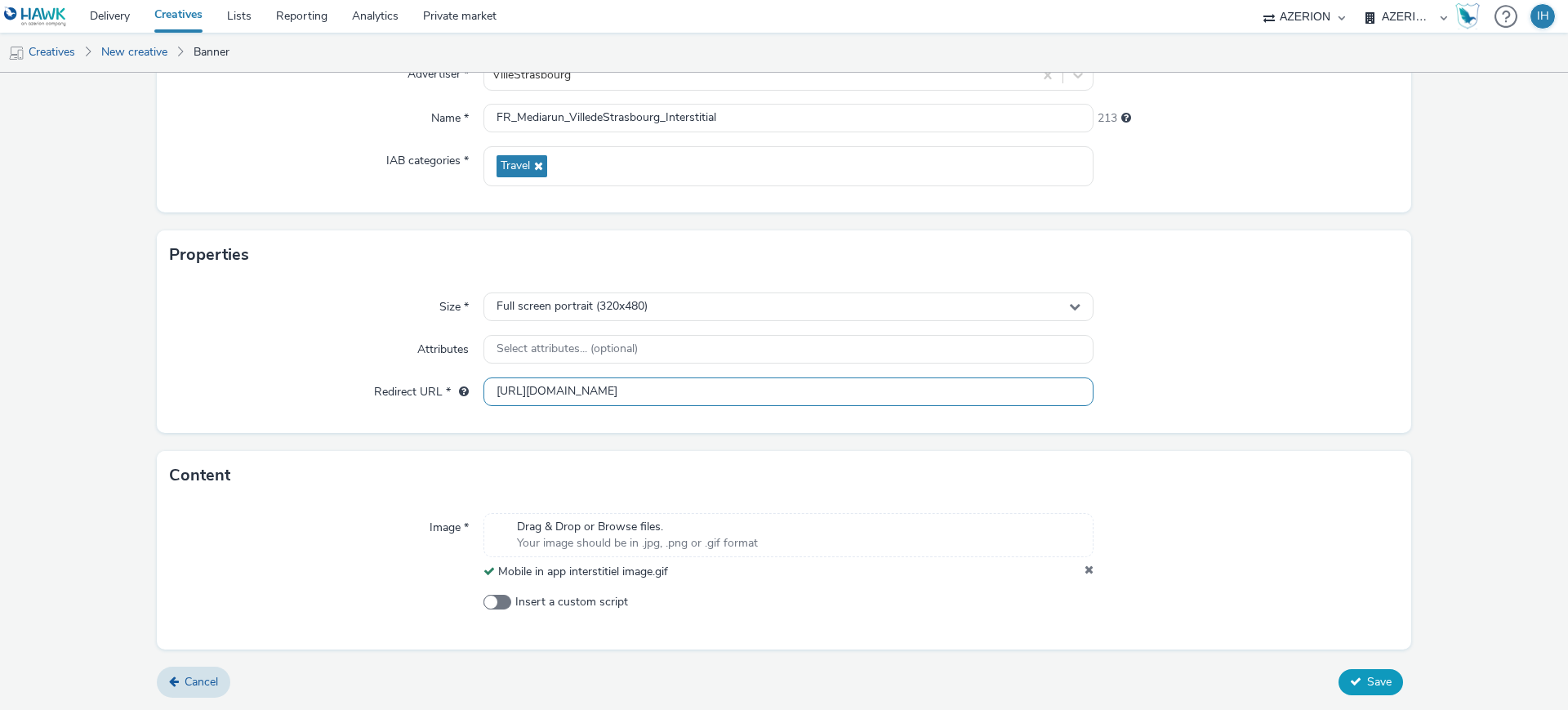
type input "[URL][DOMAIN_NAME]"
click at [1367, 685] on span "Save" at bounding box center [1378, 682] width 24 height 16
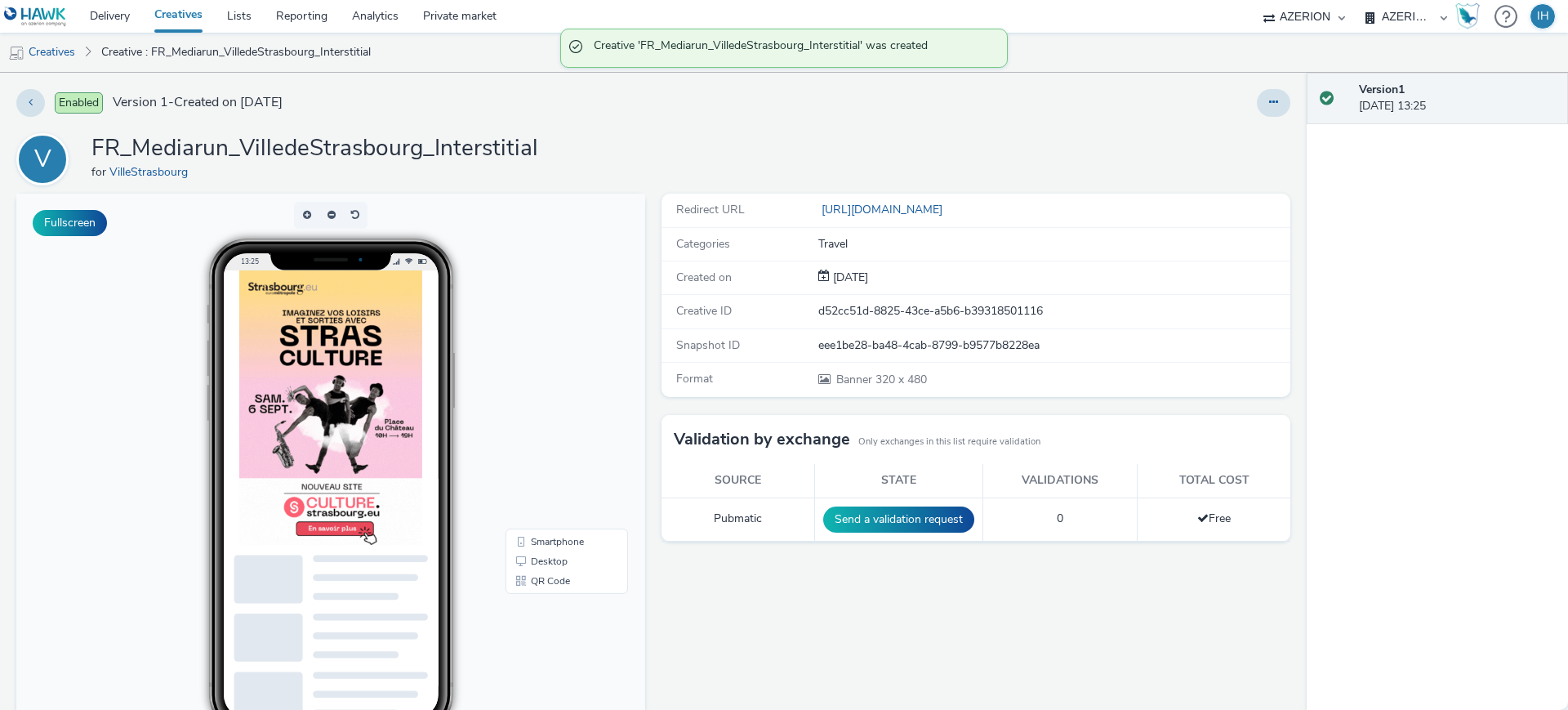
click at [310, 153] on h1 "FR_Mediarun_VilledeStrasbourg_Interstitial" at bounding box center [315, 149] width 447 height 31
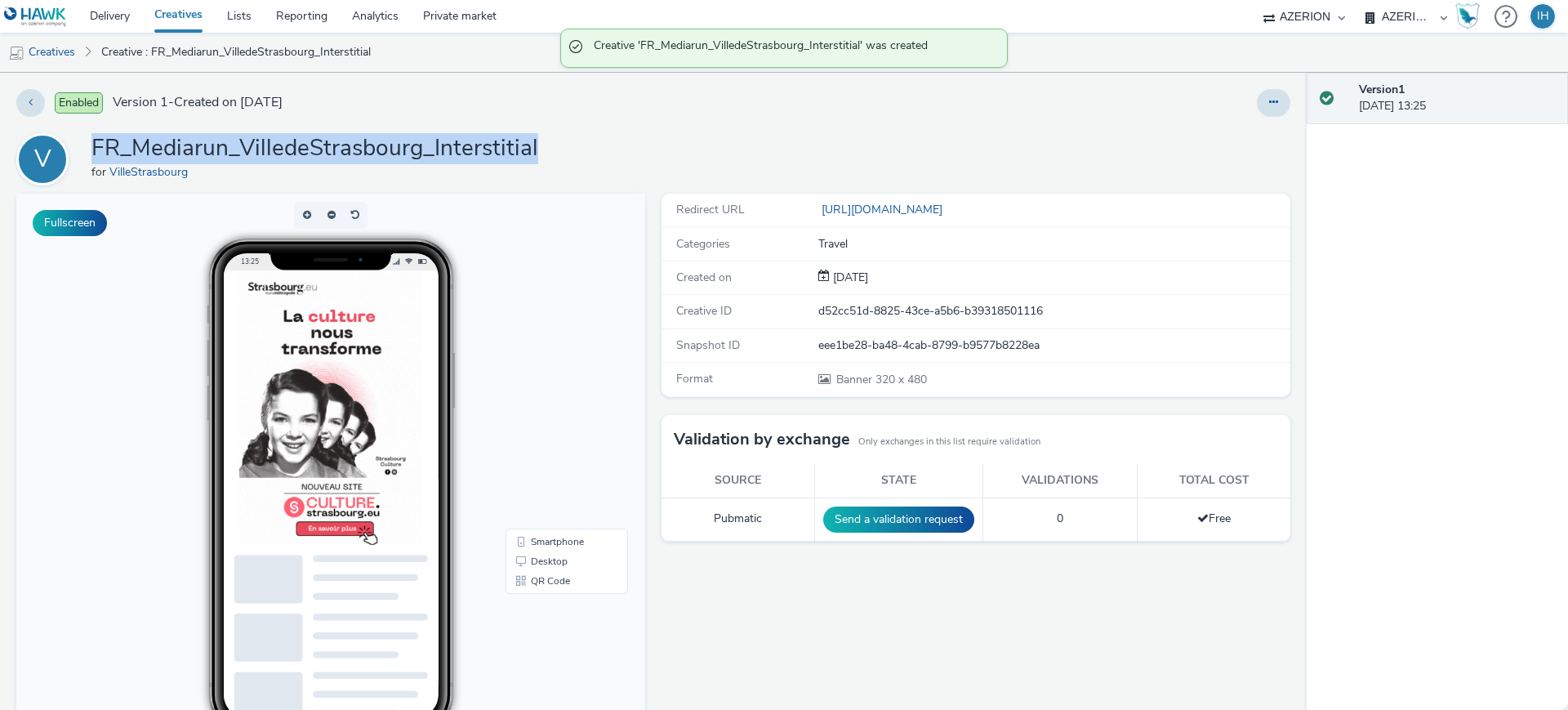
click at [310, 153] on h1 "FR_Mediarun_VilledeStrasbourg_Interstitial" at bounding box center [315, 149] width 447 height 31
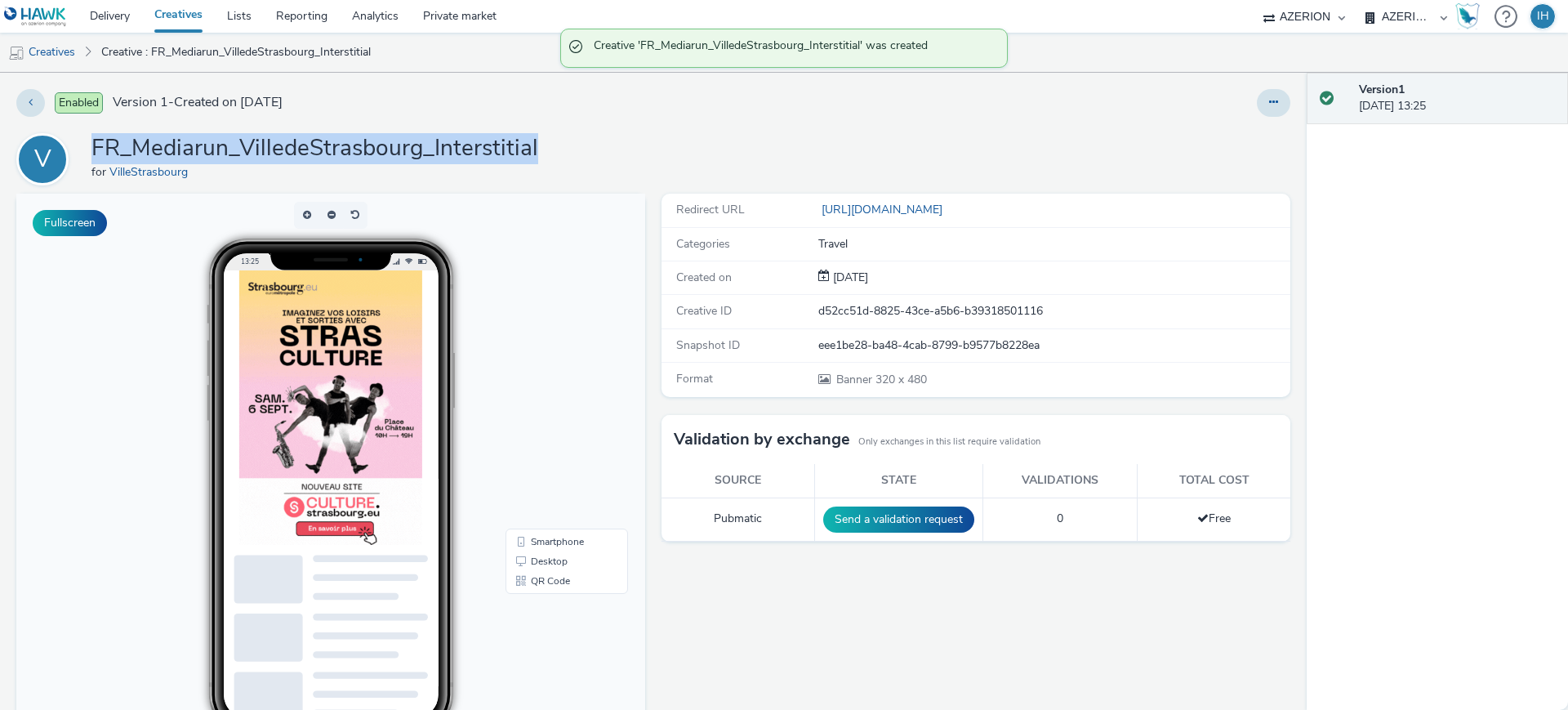
copy h1 "FR_Mediarun_VilledeStrasbourg_Interstitial"
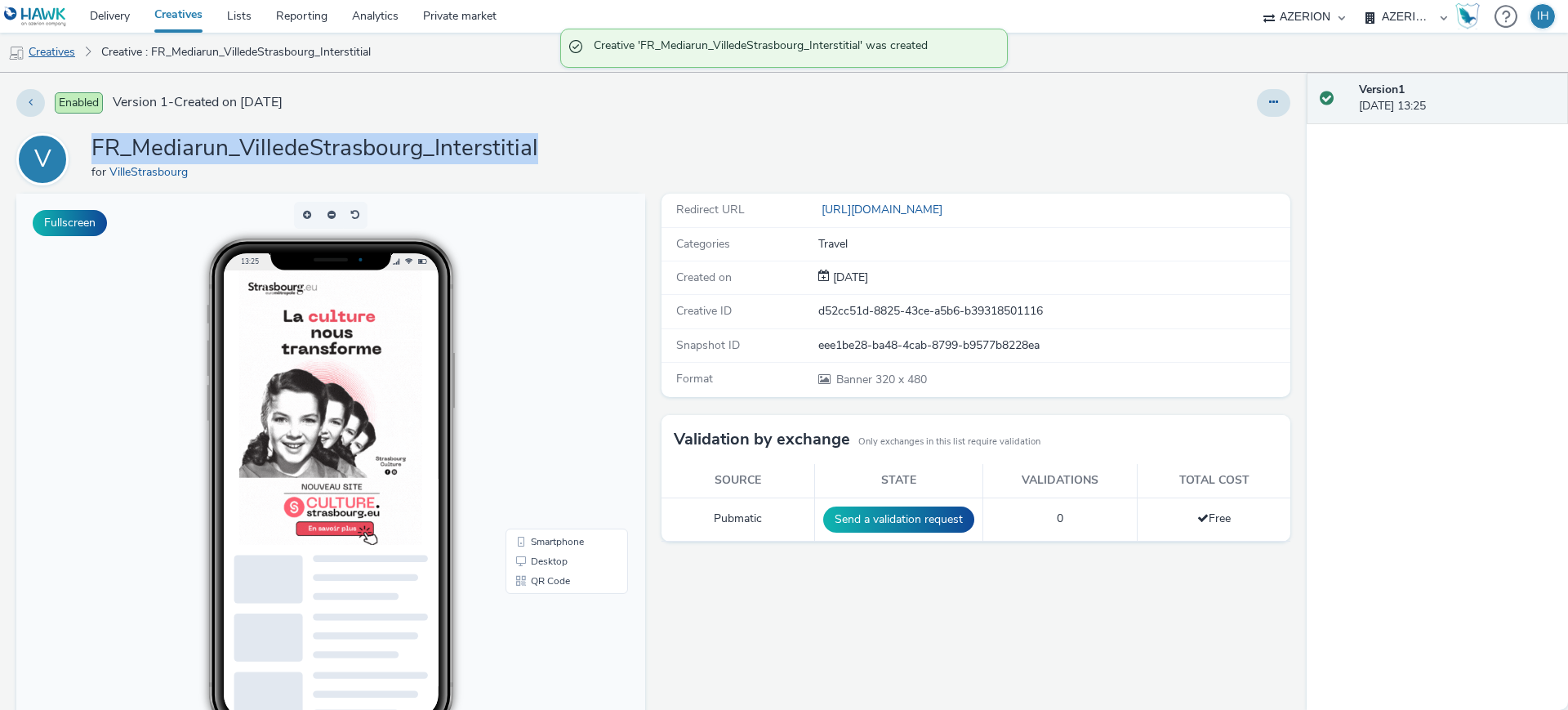
click at [26, 47] on link "Creatives" at bounding box center [41, 52] width 83 height 39
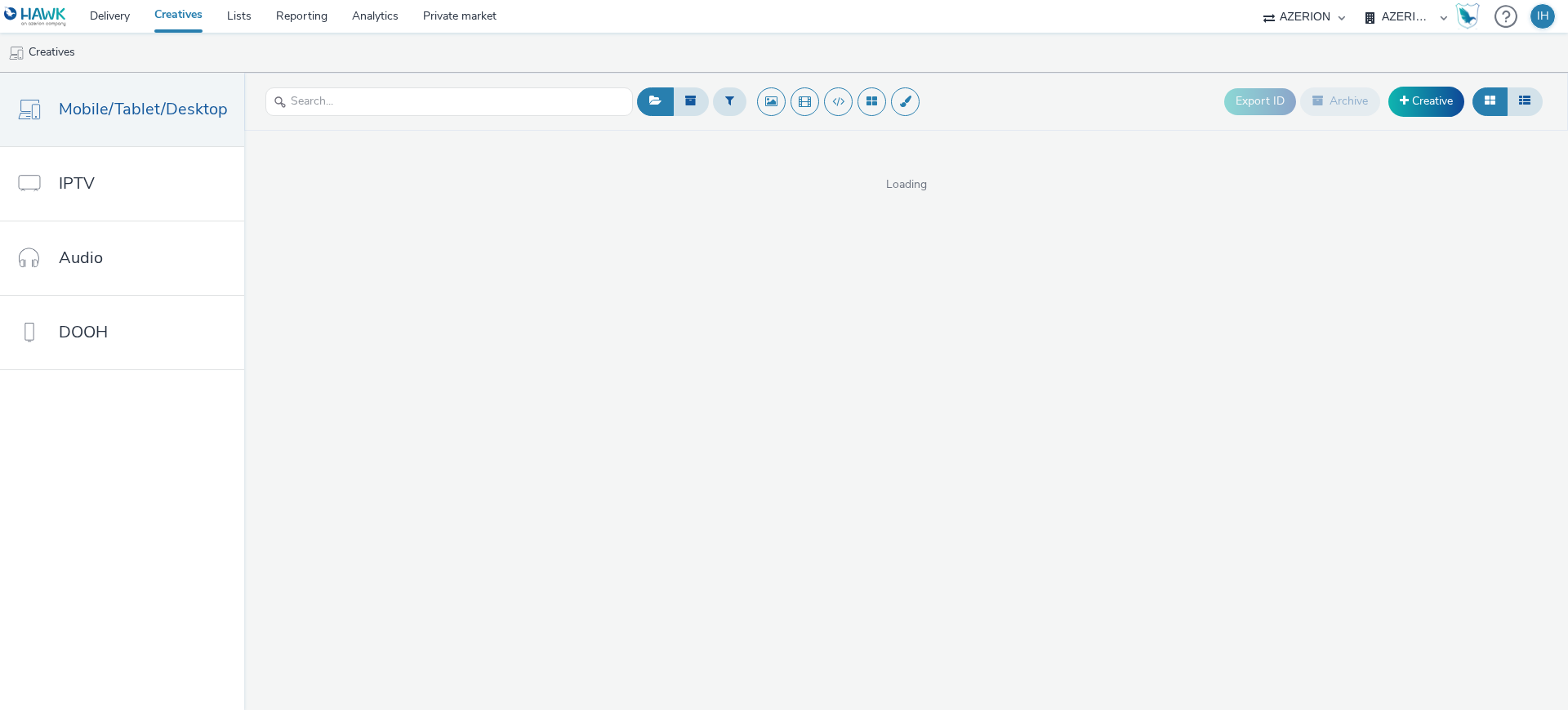
drag, startPoint x: 1475, startPoint y: 118, endPoint x: 1466, endPoint y: 116, distance: 9.2
click at [1474, 118] on div at bounding box center [1507, 102] width 70 height 40
click at [1442, 107] on link "Creative" at bounding box center [1426, 102] width 76 height 29
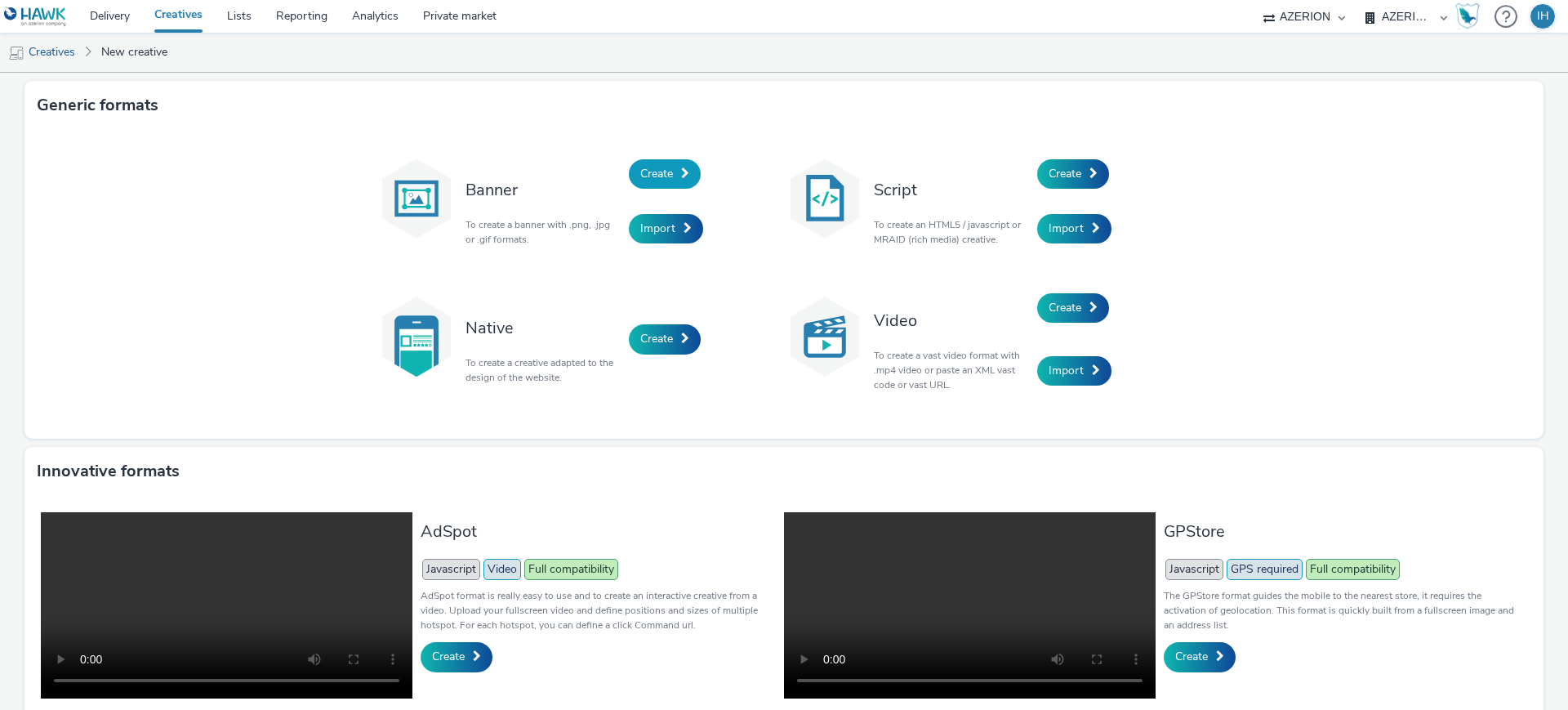
click at [662, 180] on span "Create" at bounding box center [656, 174] width 32 height 16
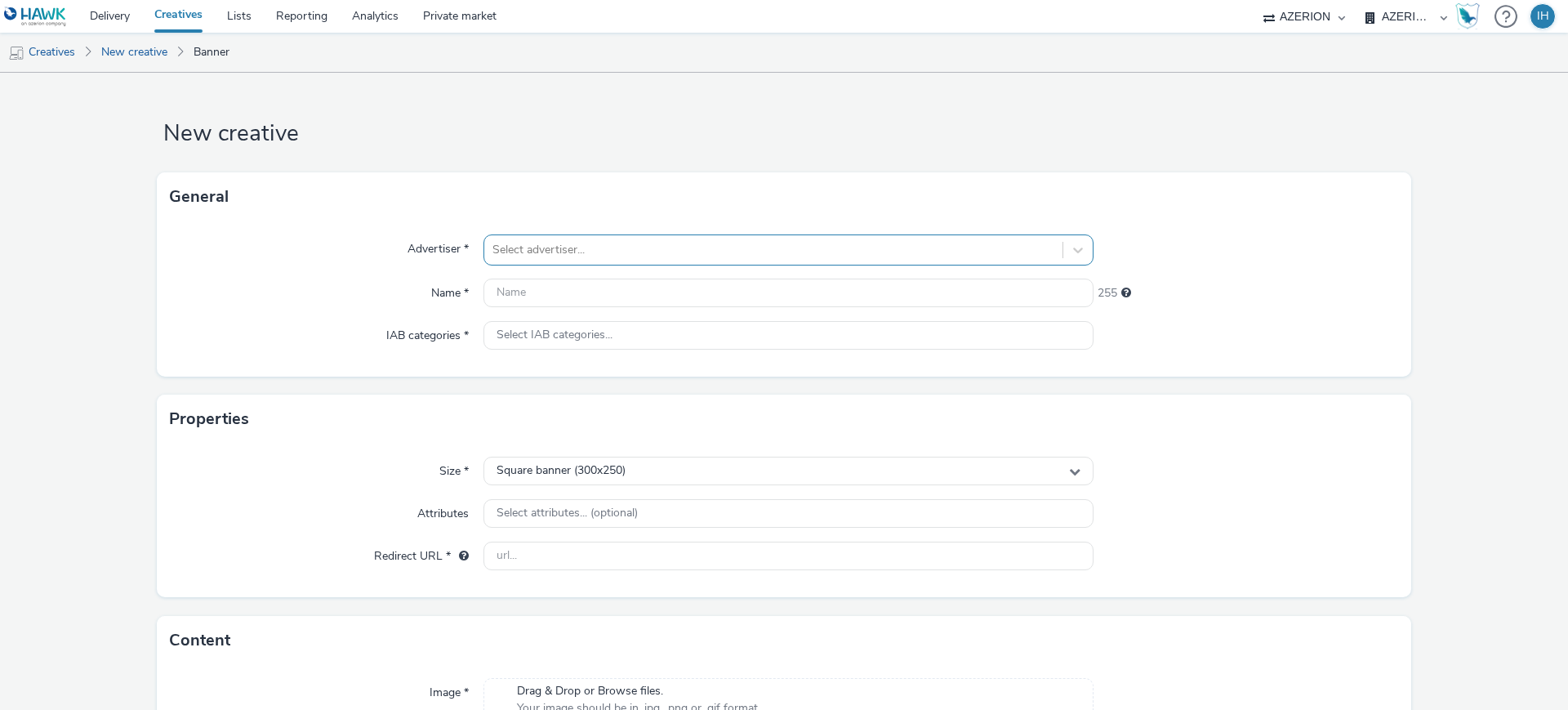
click at [657, 237] on div "Select advertiser..." at bounding box center [772, 249] width 578 height 26
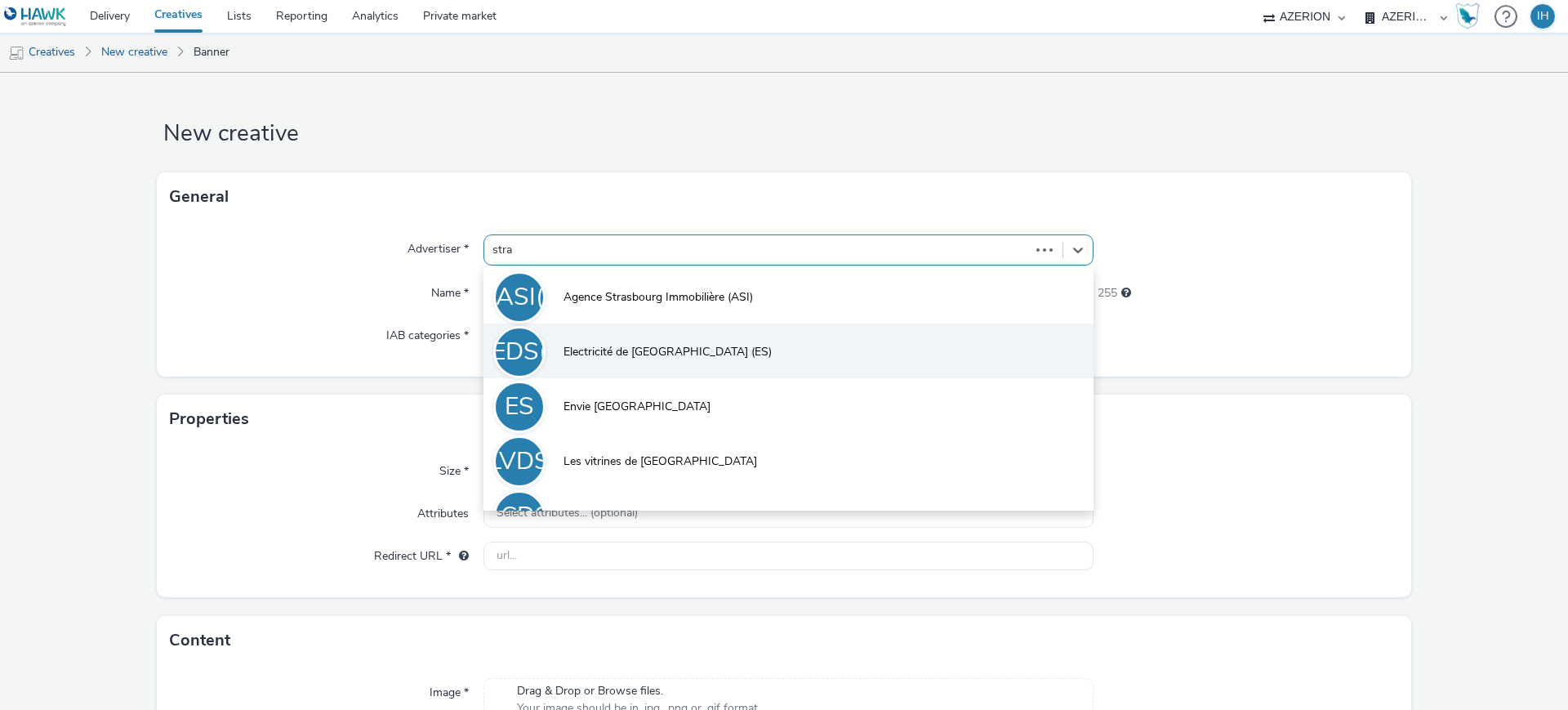
type input "stras"
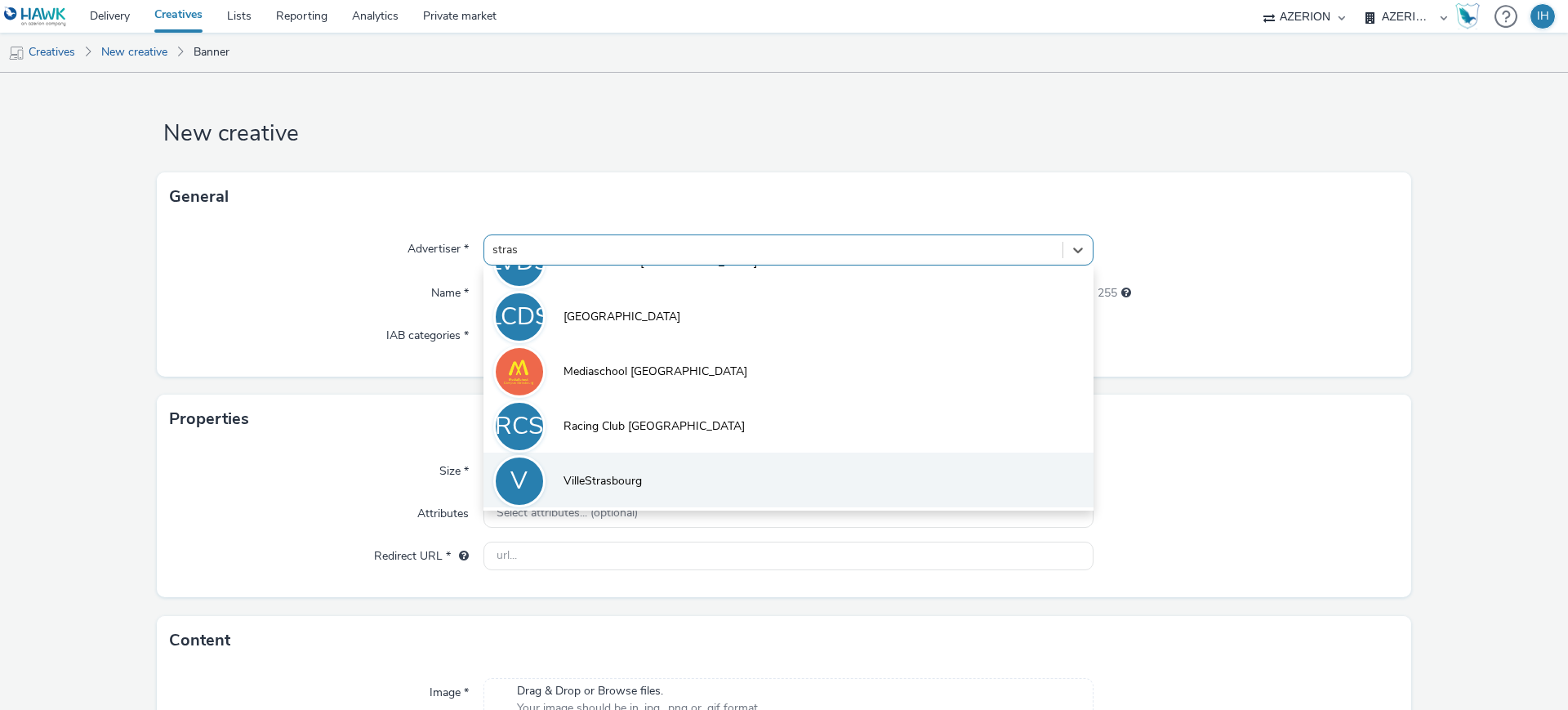
click at [632, 480] on span "VilleStrasbourg" at bounding box center [602, 481] width 78 height 17
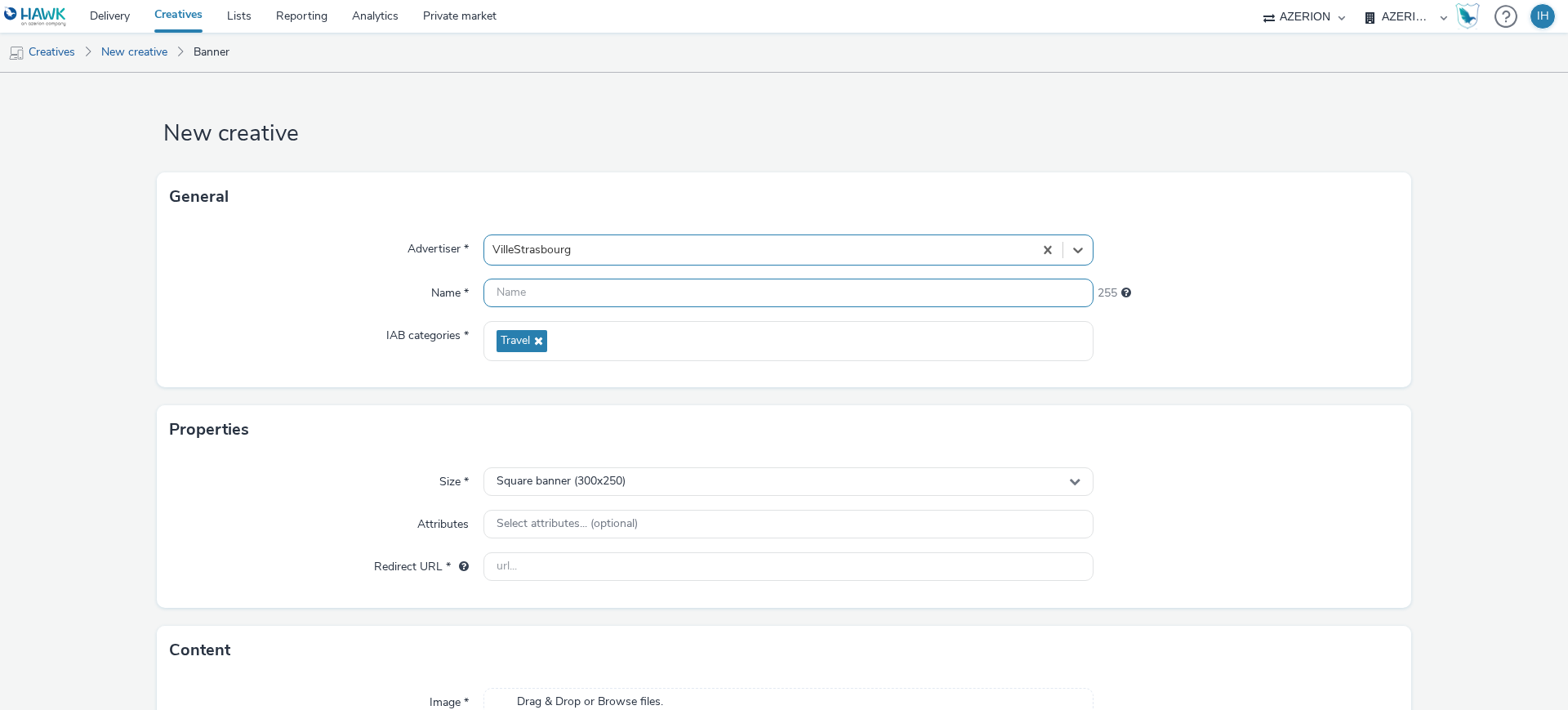
click at [578, 290] on input "text" at bounding box center [789, 292] width 610 height 28
paste input "FR_Mediarun_VilledeStrasbourg_Interstitial"
drag, startPoint x: 661, startPoint y: 290, endPoint x: 895, endPoint y: 281, distance: 234.2
click at [894, 282] on input "FR_Mediarun_VilledeStrasbourg_Interstitial" at bounding box center [789, 292] width 610 height 28
type input "FR_Mediarun_VilledeStrasbourg_Banner"
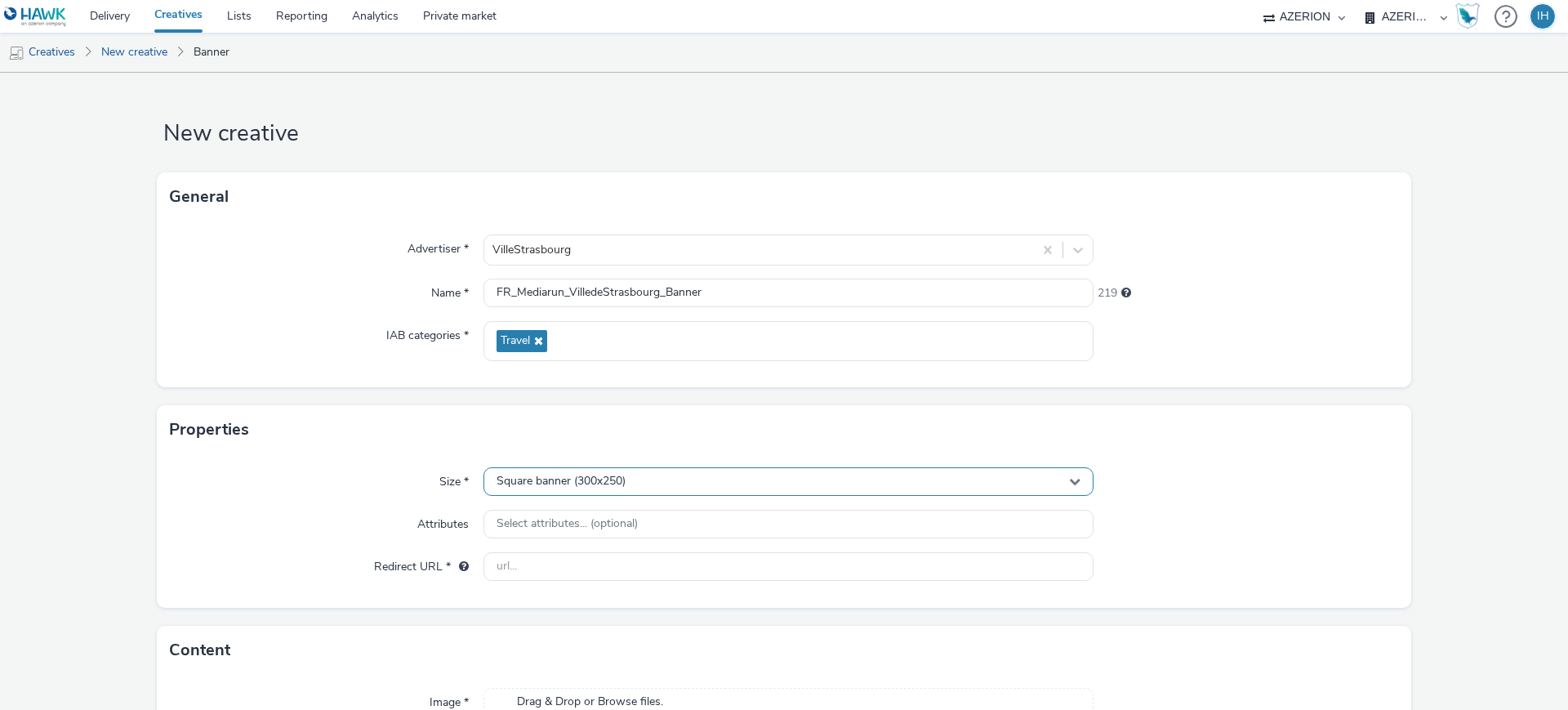
click at [739, 467] on div "Square banner (300x250)" at bounding box center [789, 481] width 610 height 28
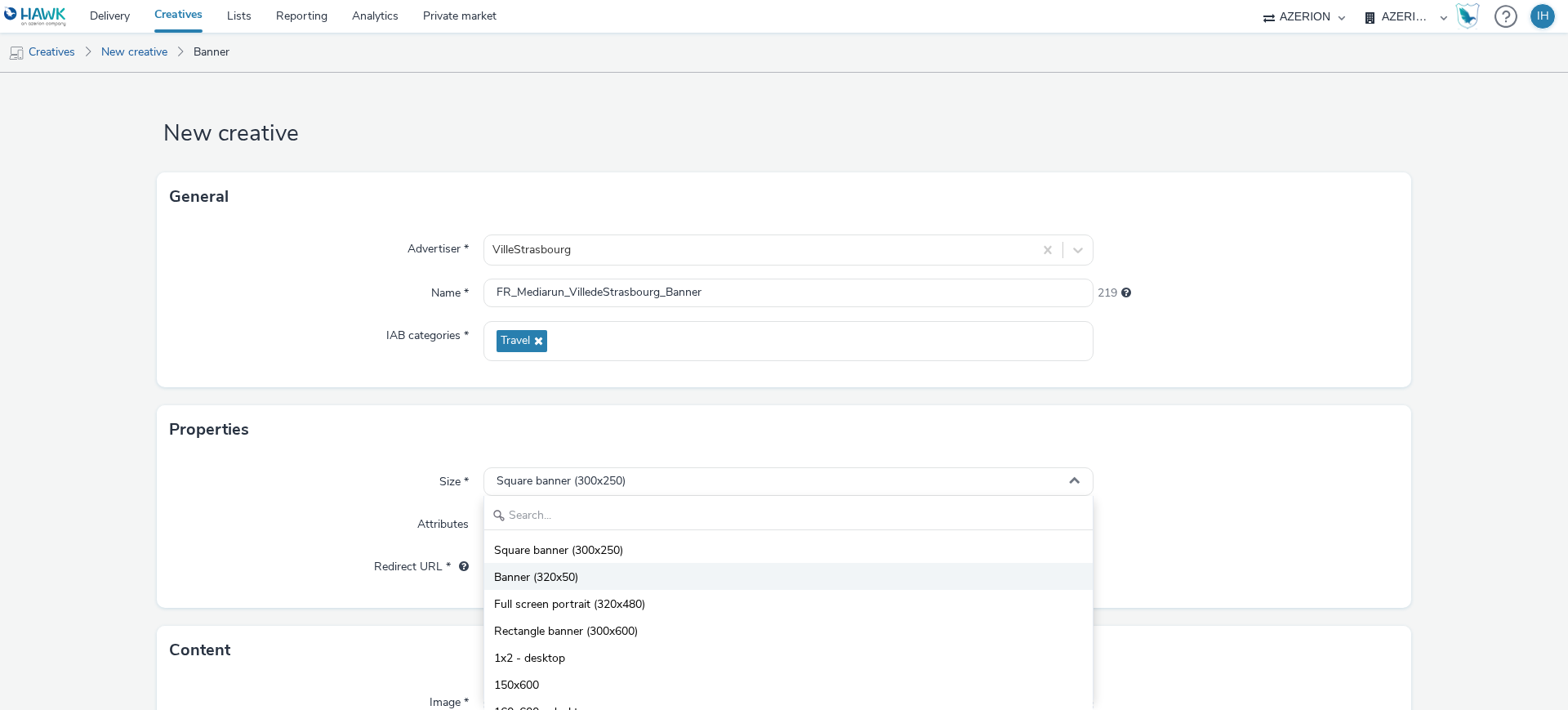
click at [643, 575] on li "Banner (320x50)" at bounding box center [788, 577] width 608 height 27
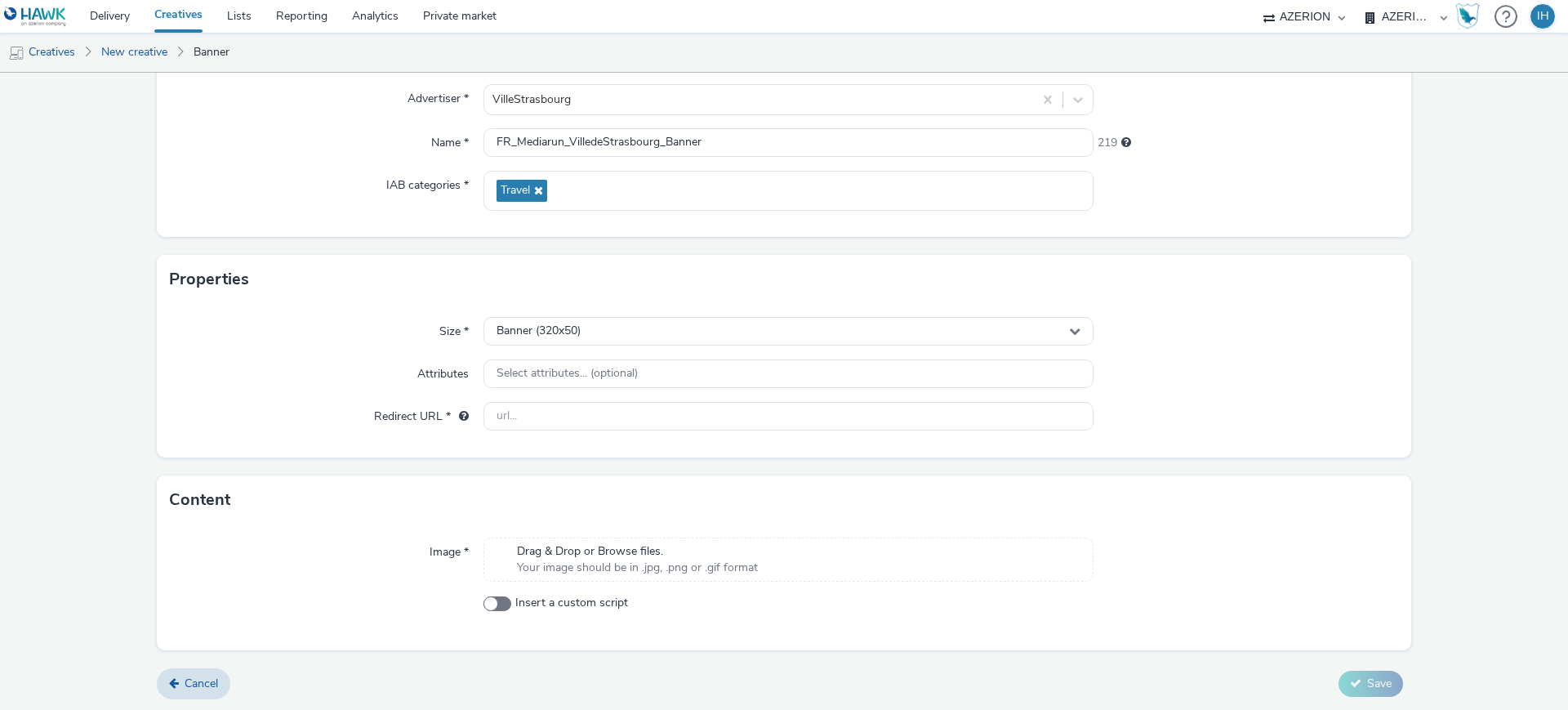
scroll to position [152, 0]
click at [651, 400] on input "text" at bounding box center [789, 414] width 610 height 28
paste input "[URL][DOMAIN_NAME]"
type input "[URL][DOMAIN_NAME]"
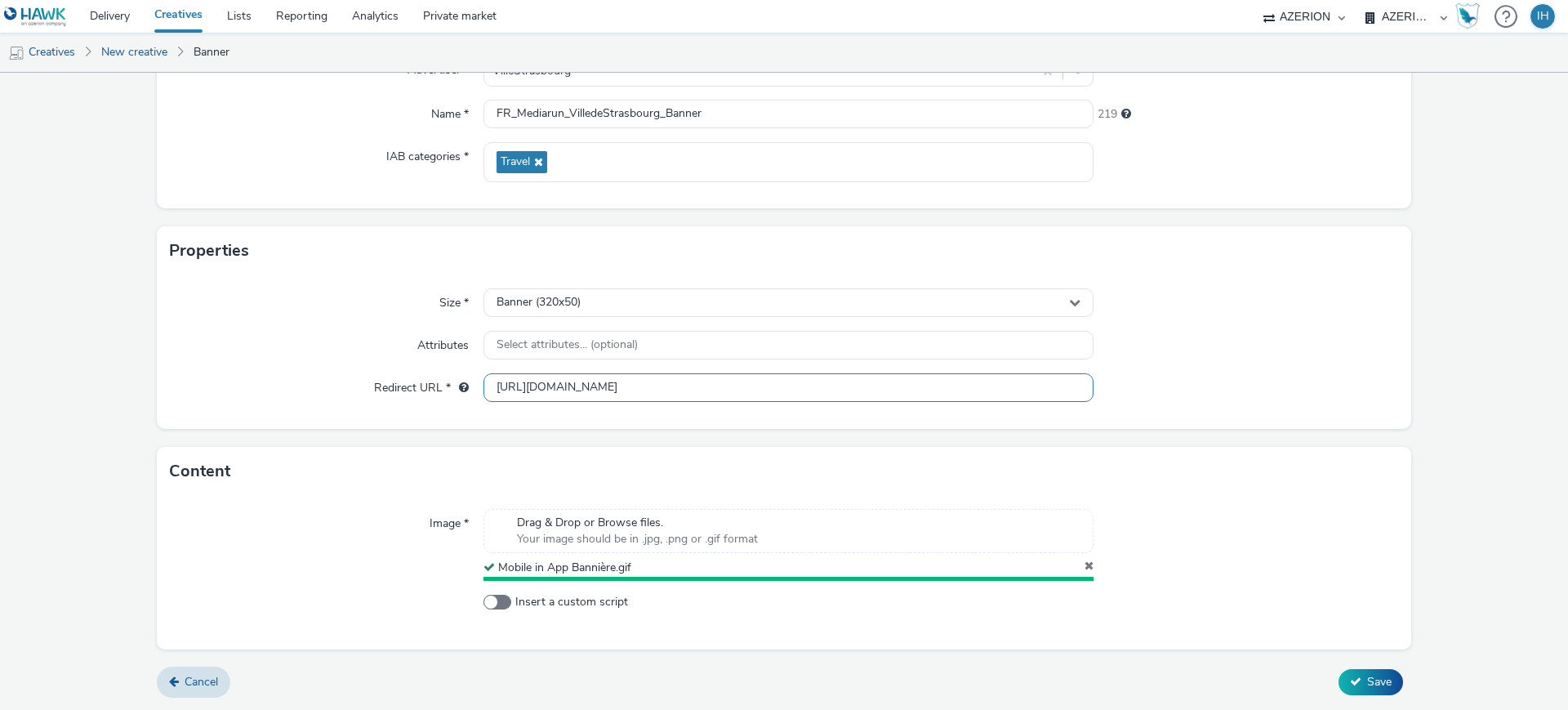
scroll to position [175, 0]
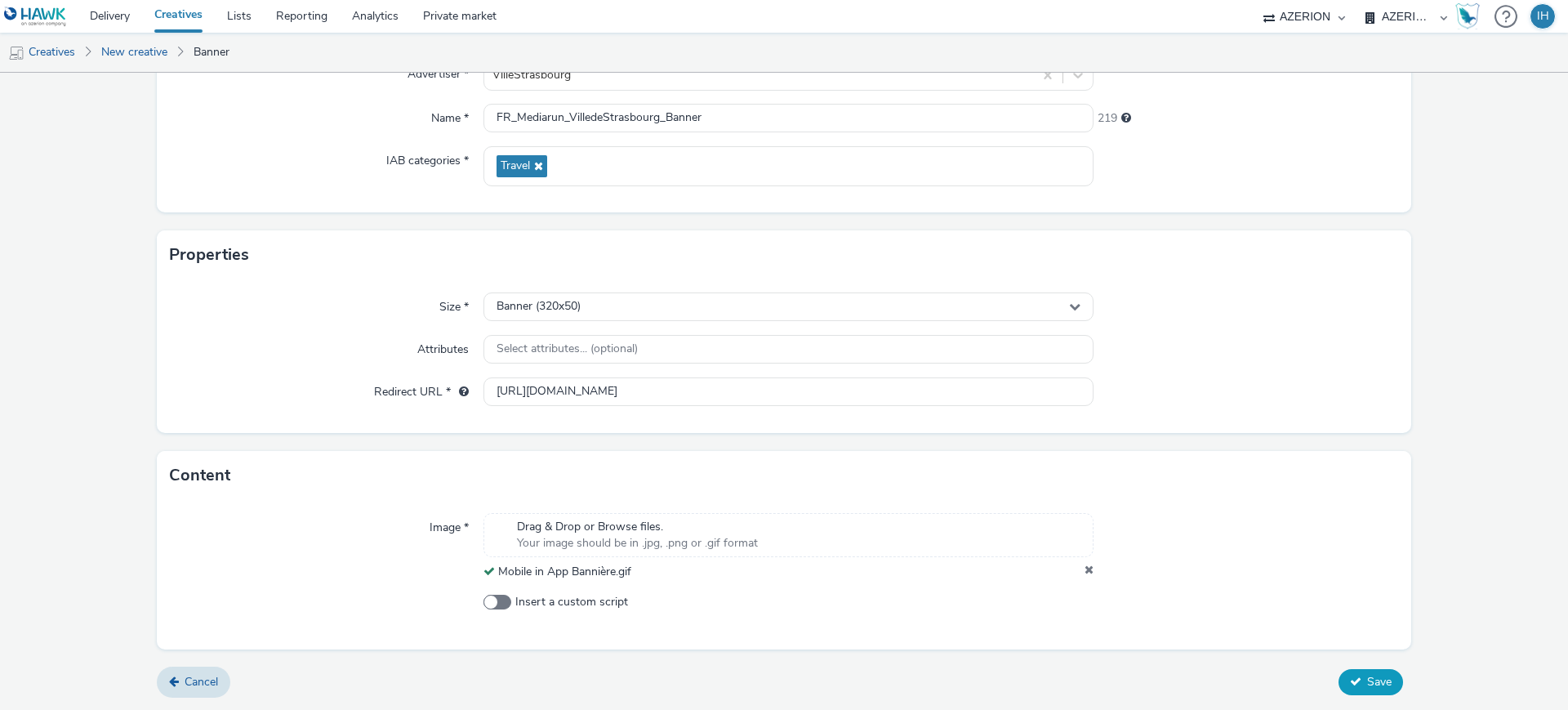
click at [1338, 683] on button "Save" at bounding box center [1371, 682] width 65 height 26
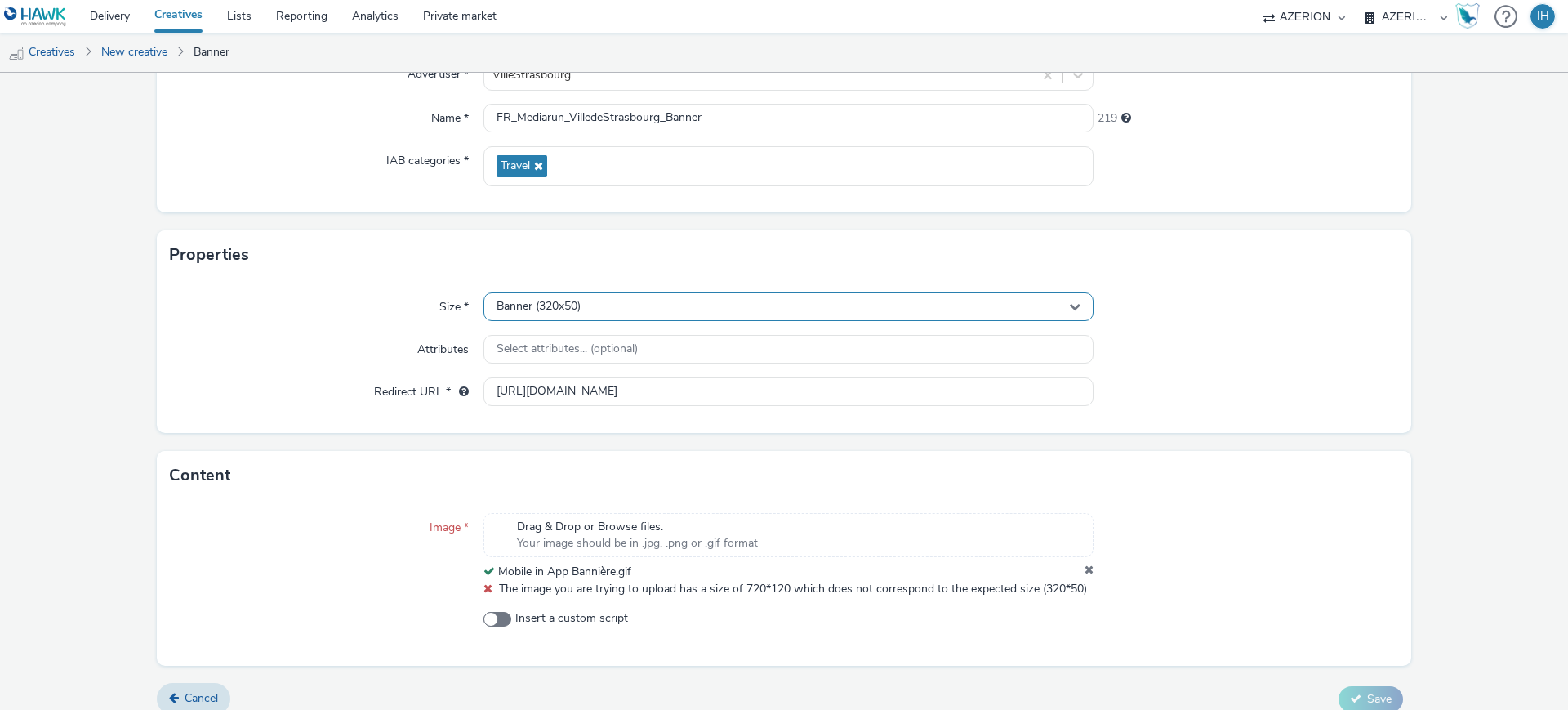
click at [819, 295] on div "Banner (320x50)" at bounding box center [789, 306] width 610 height 28
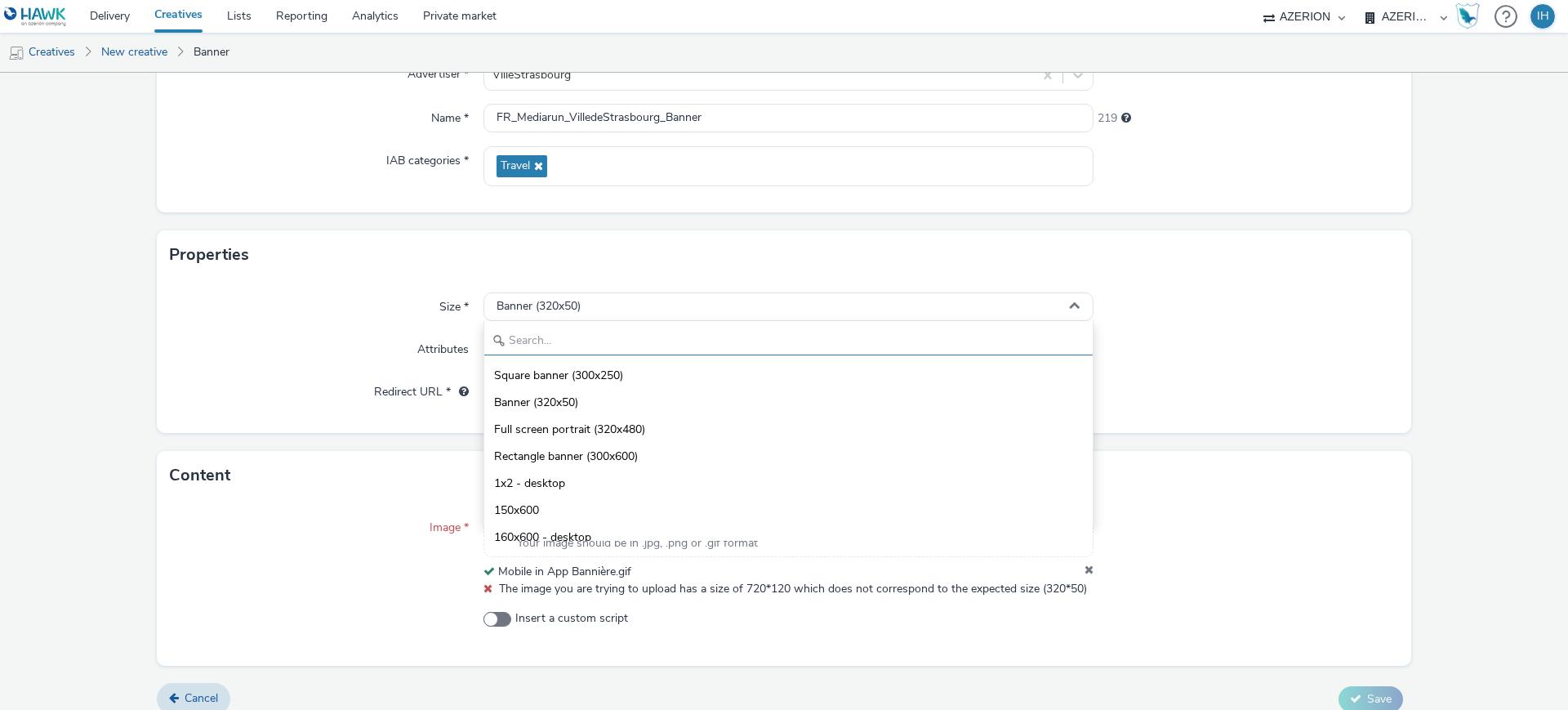
click at [825, 333] on input "text" at bounding box center [788, 340] width 608 height 28
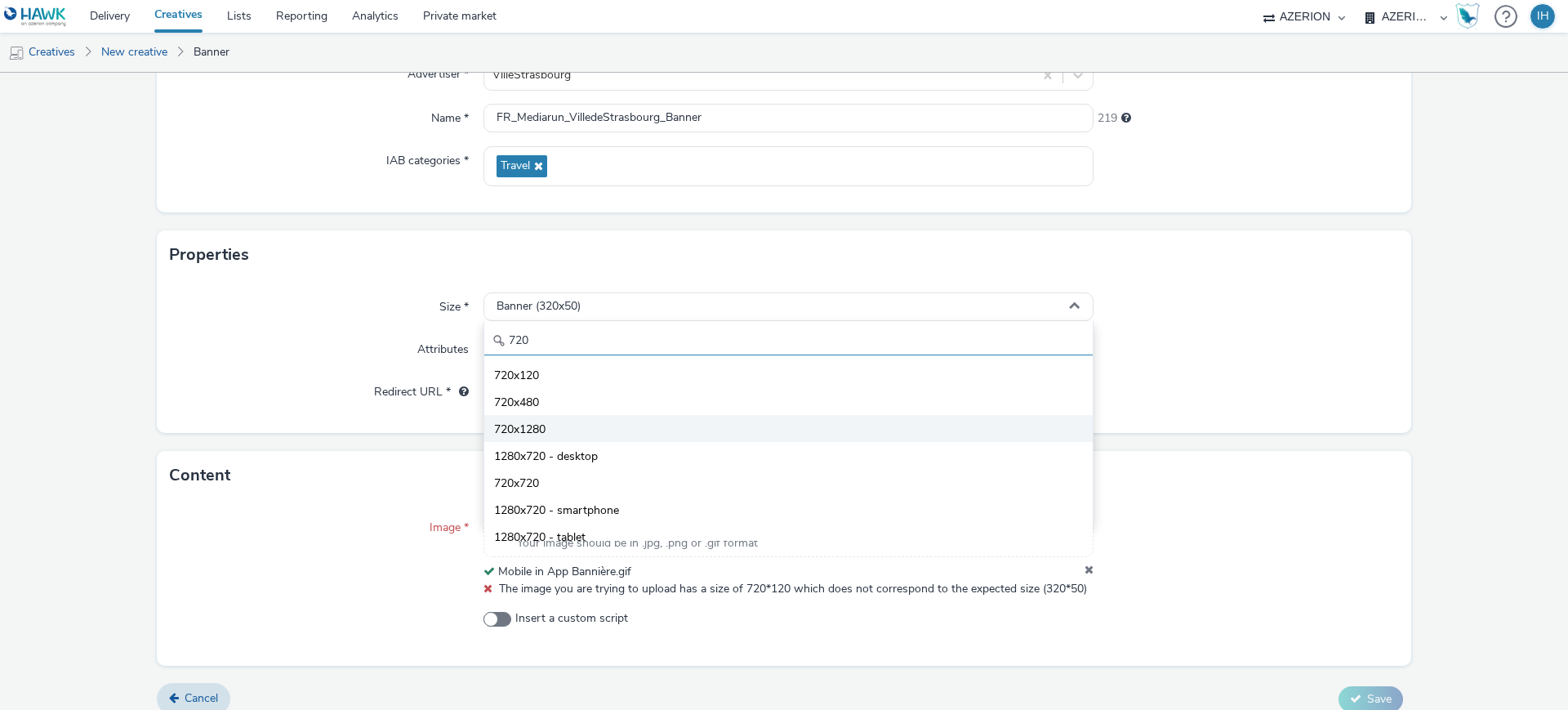
scroll to position [1, 0]
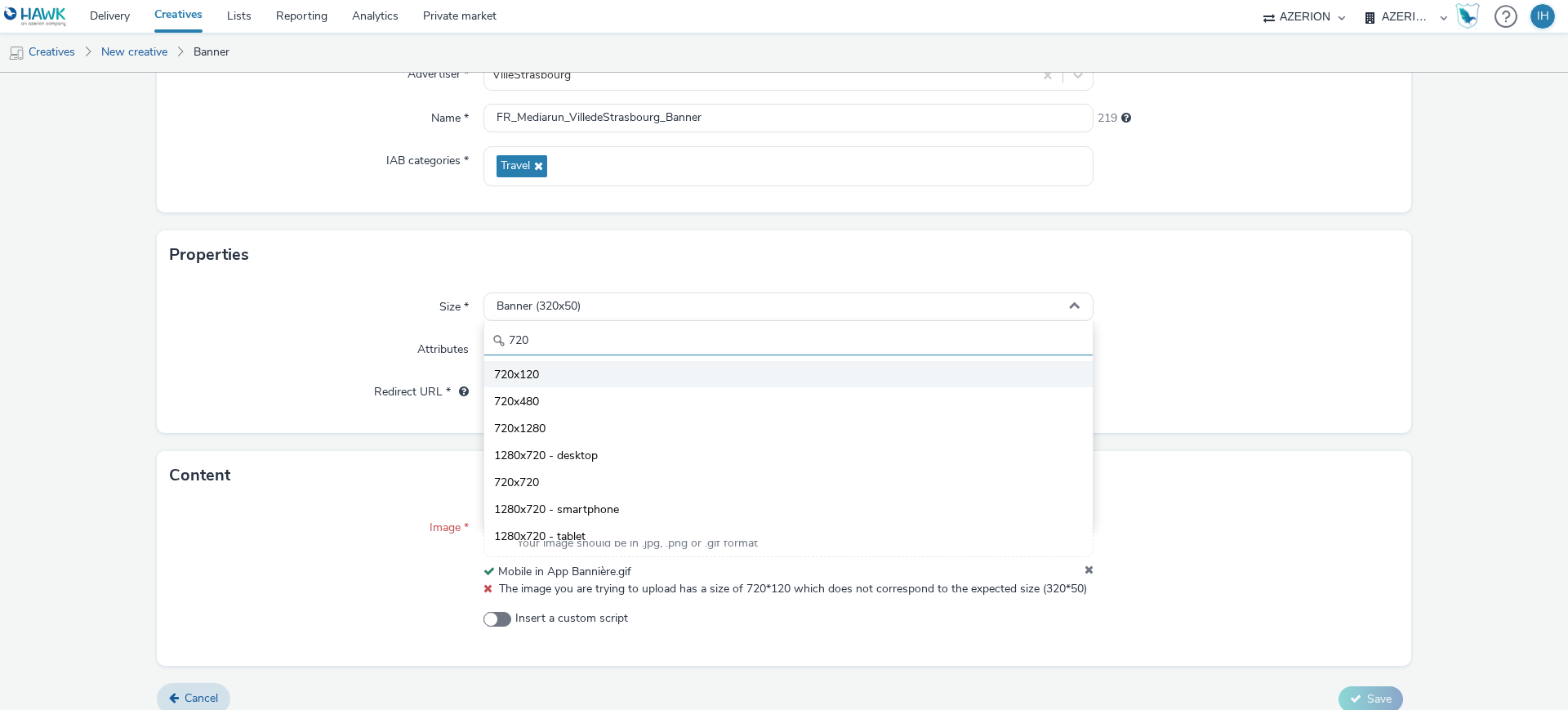
type input "720"
click at [710, 376] on li "720x120" at bounding box center [788, 374] width 608 height 27
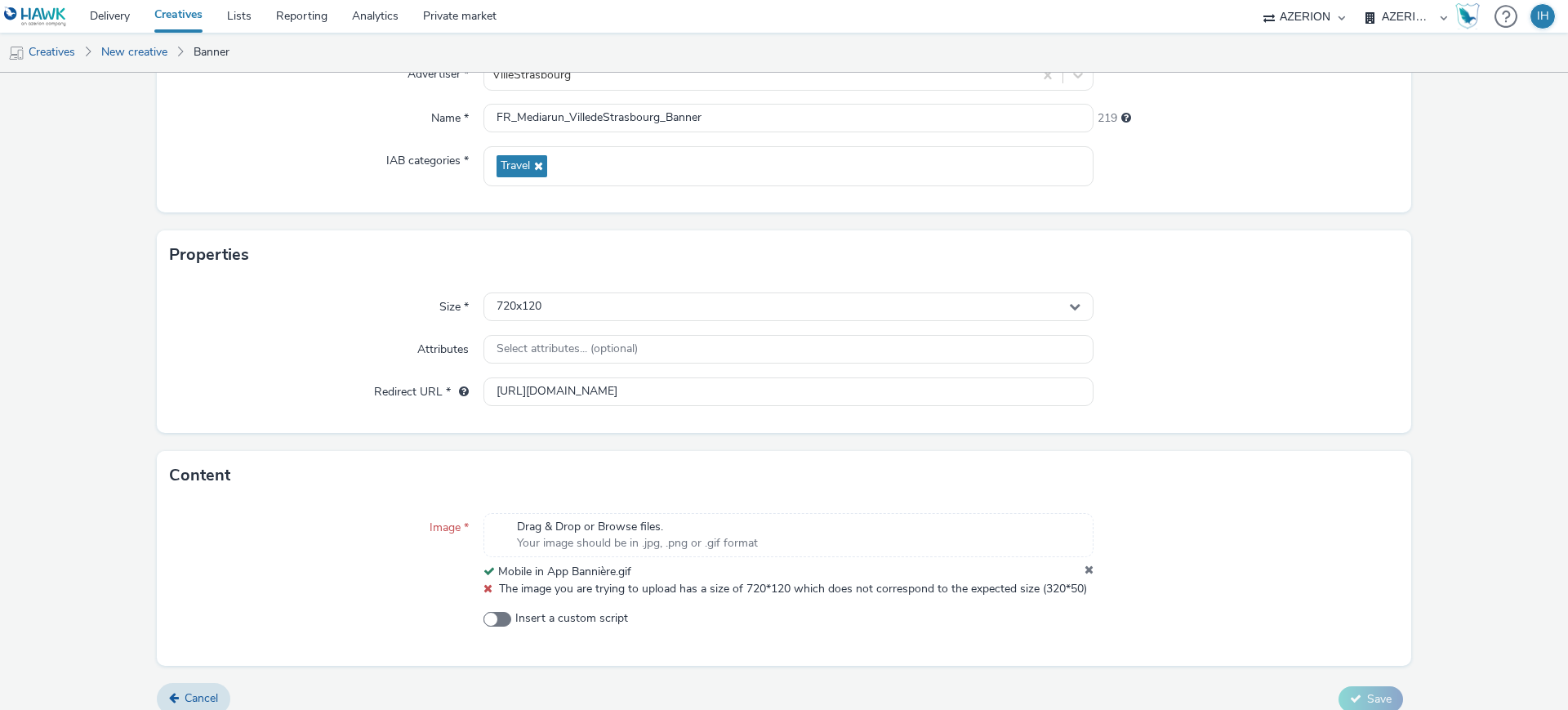
click at [1084, 573] on icon at bounding box center [1088, 571] width 9 height 17
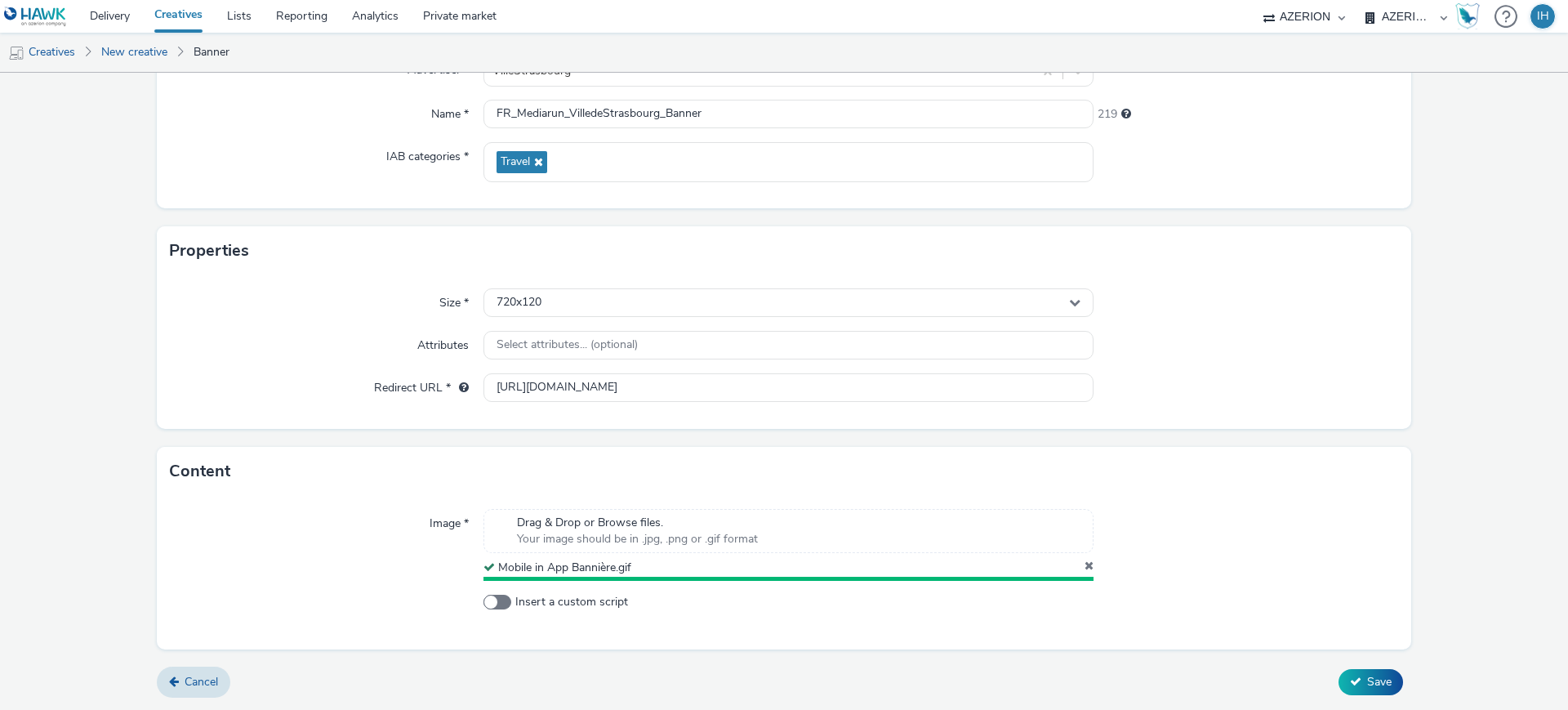
scroll to position [175, 0]
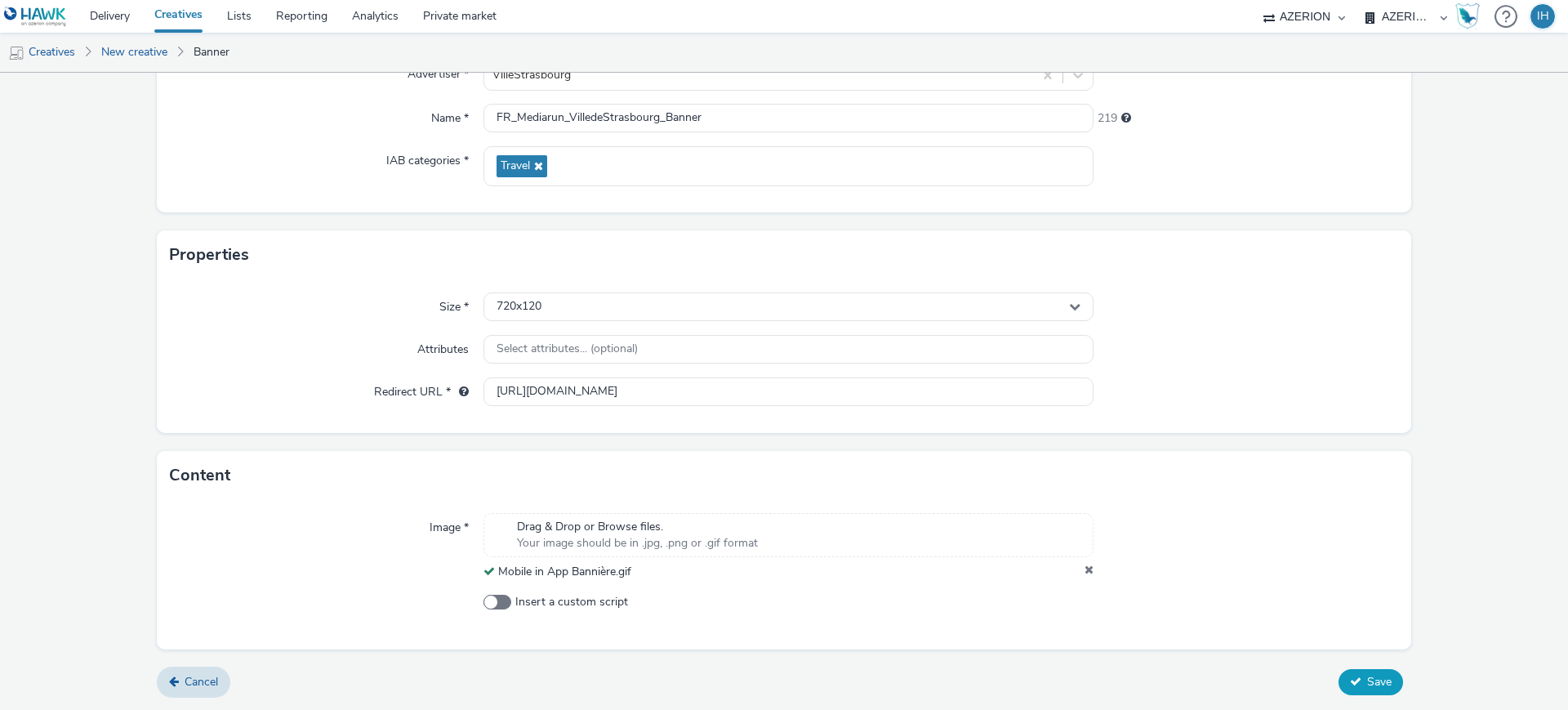
click at [1343, 673] on button "Save" at bounding box center [1371, 682] width 65 height 26
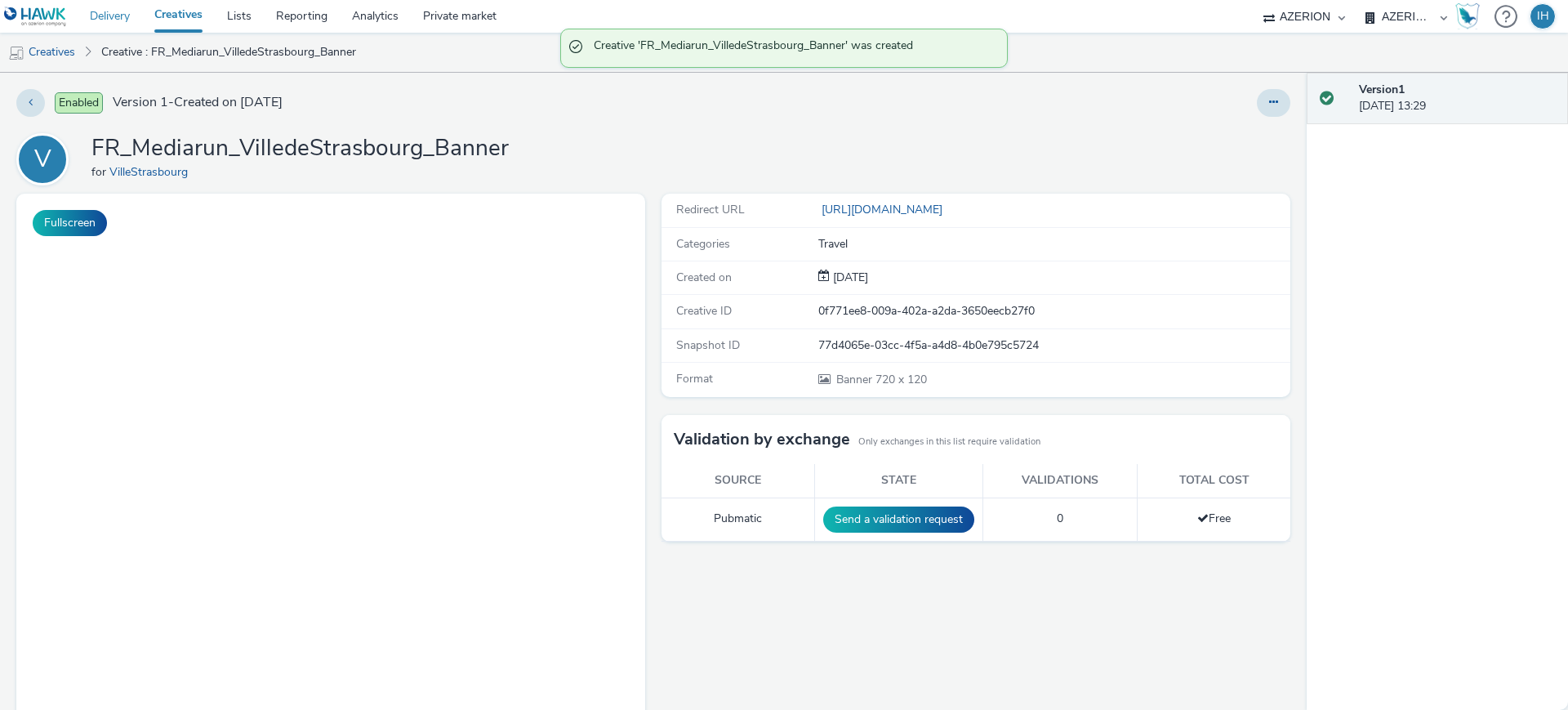
click at [98, 24] on link "Delivery" at bounding box center [109, 16] width 65 height 32
